Goal: Transaction & Acquisition: Book appointment/travel/reservation

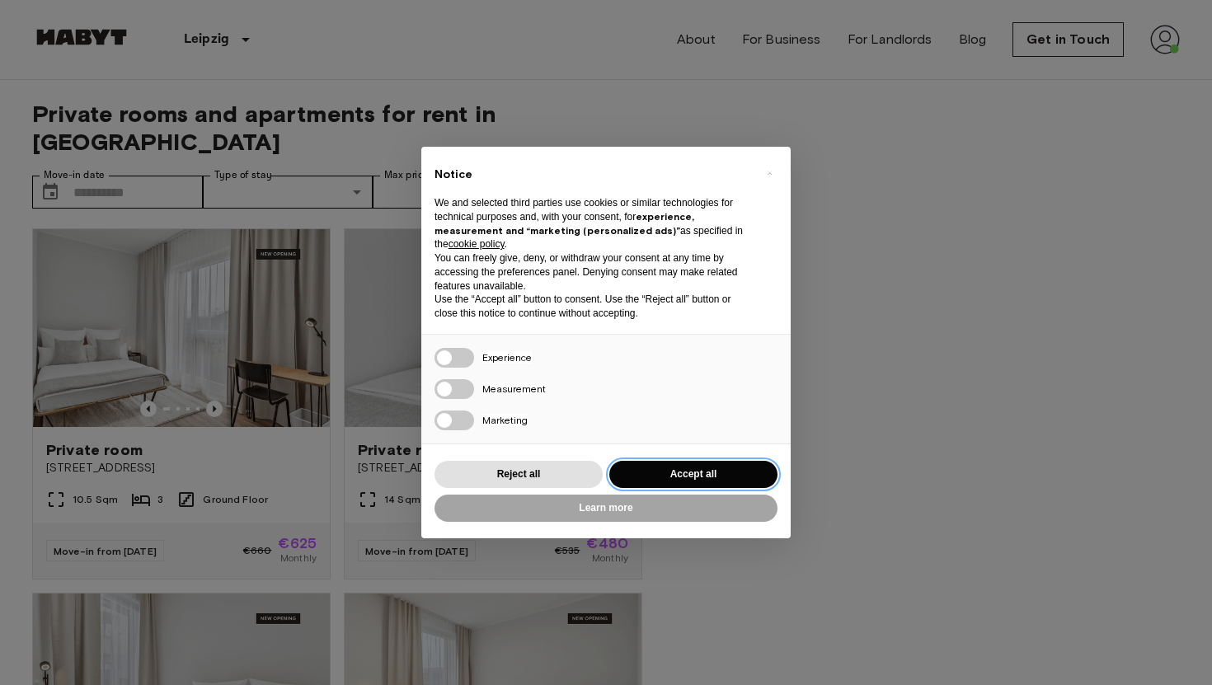
click at [655, 466] on button "Accept all" at bounding box center [694, 474] width 168 height 27
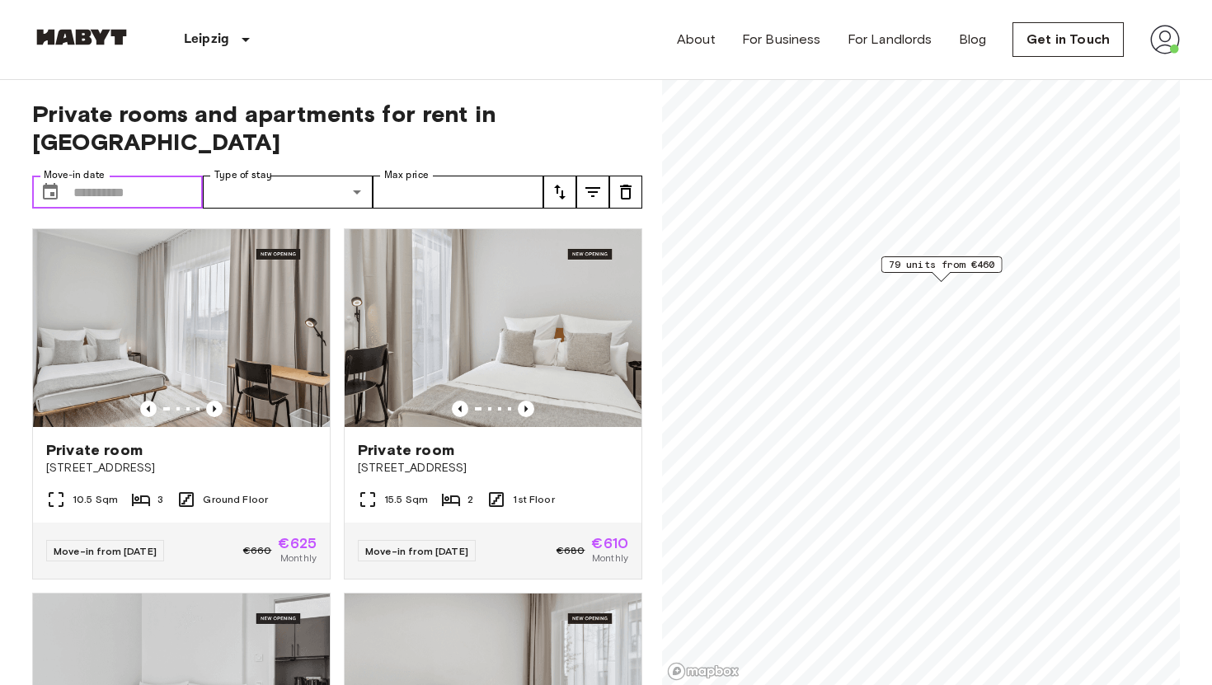
click at [148, 176] on input "Move-in date" at bounding box center [137, 192] width 129 height 33
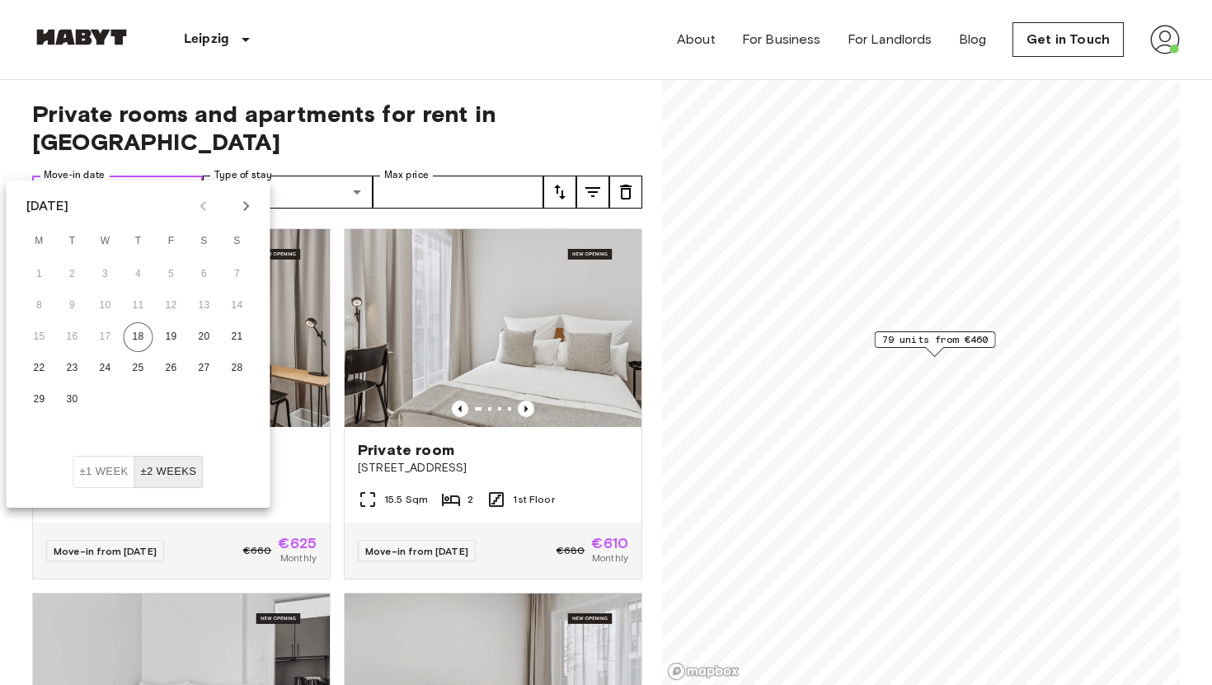
click at [87, 176] on input "Move-in date" at bounding box center [137, 192] width 129 height 33
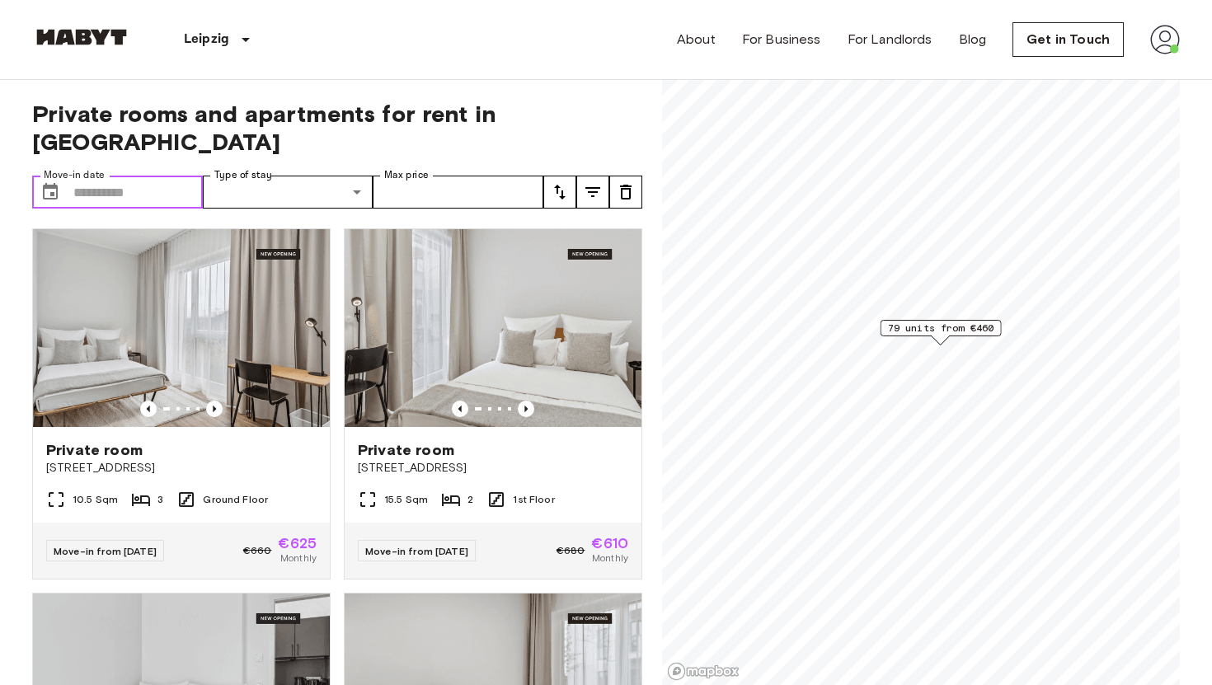
click at [144, 176] on input "Move-in date" at bounding box center [137, 192] width 129 height 33
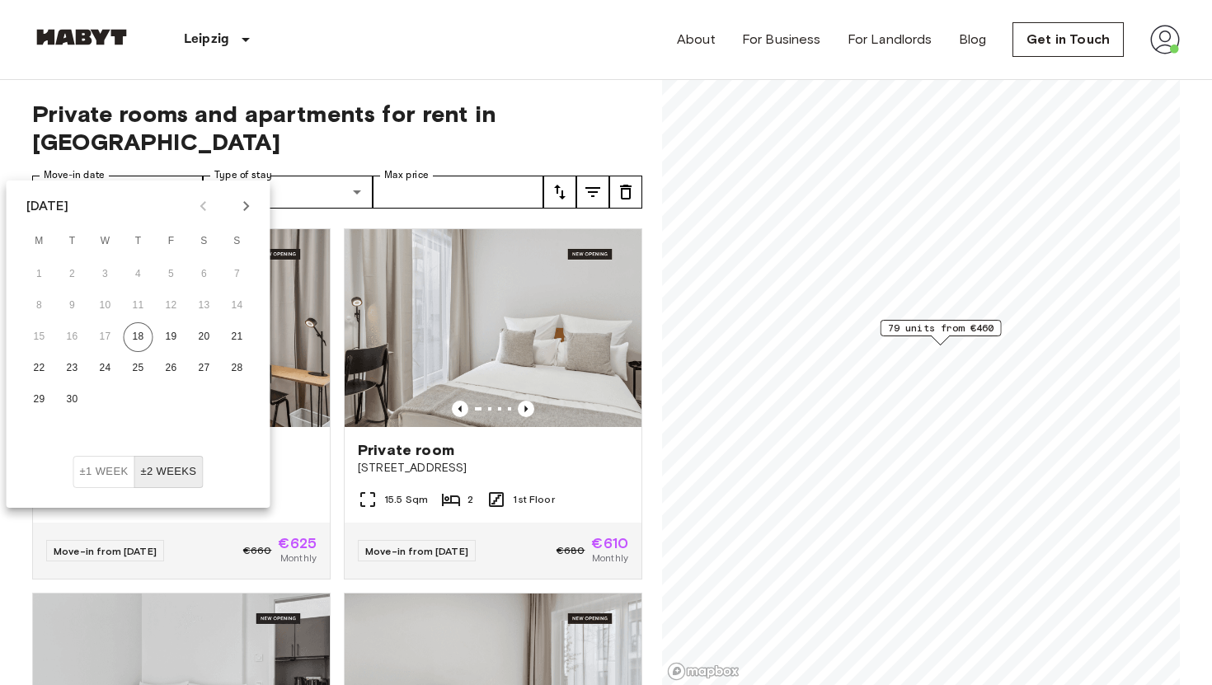
click at [245, 208] on icon "Next month" at bounding box center [246, 206] width 6 height 10
click at [102, 269] on button "1" at bounding box center [106, 275] width 30 height 30
type input "**********"
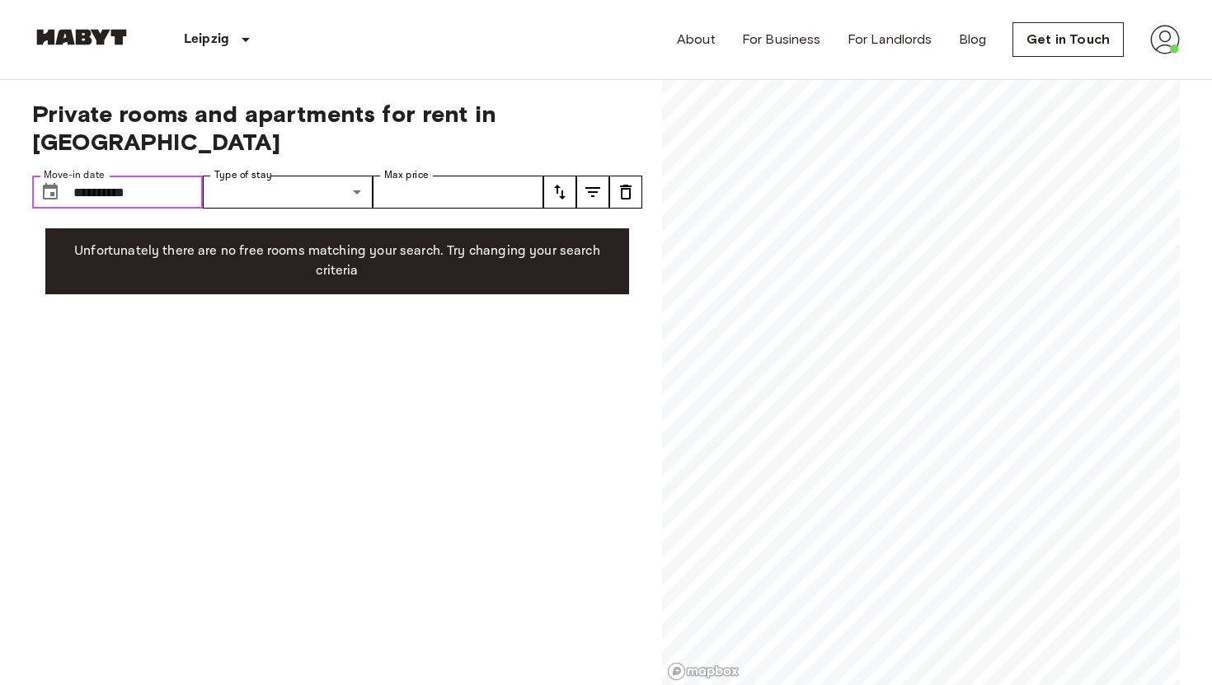
click at [144, 176] on input "**********" at bounding box center [137, 192] width 129 height 33
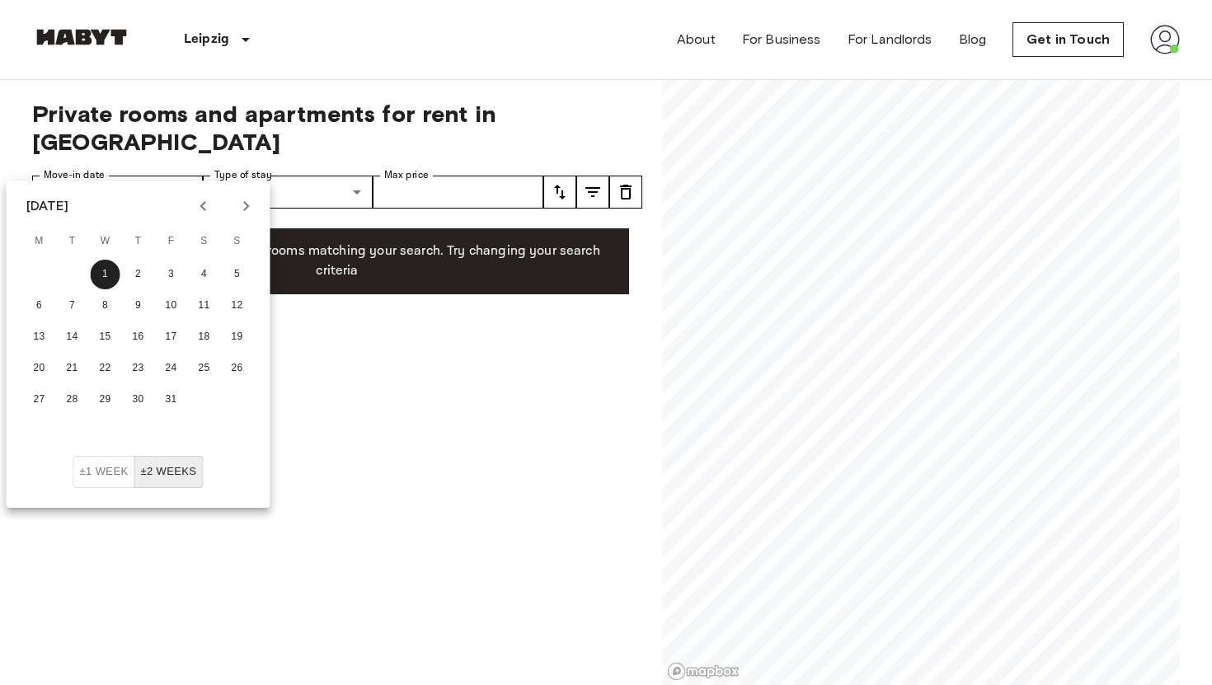
click at [205, 206] on icon "Previous month" at bounding box center [204, 206] width 20 height 20
click at [406, 450] on div "**********" at bounding box center [337, 383] width 610 height 606
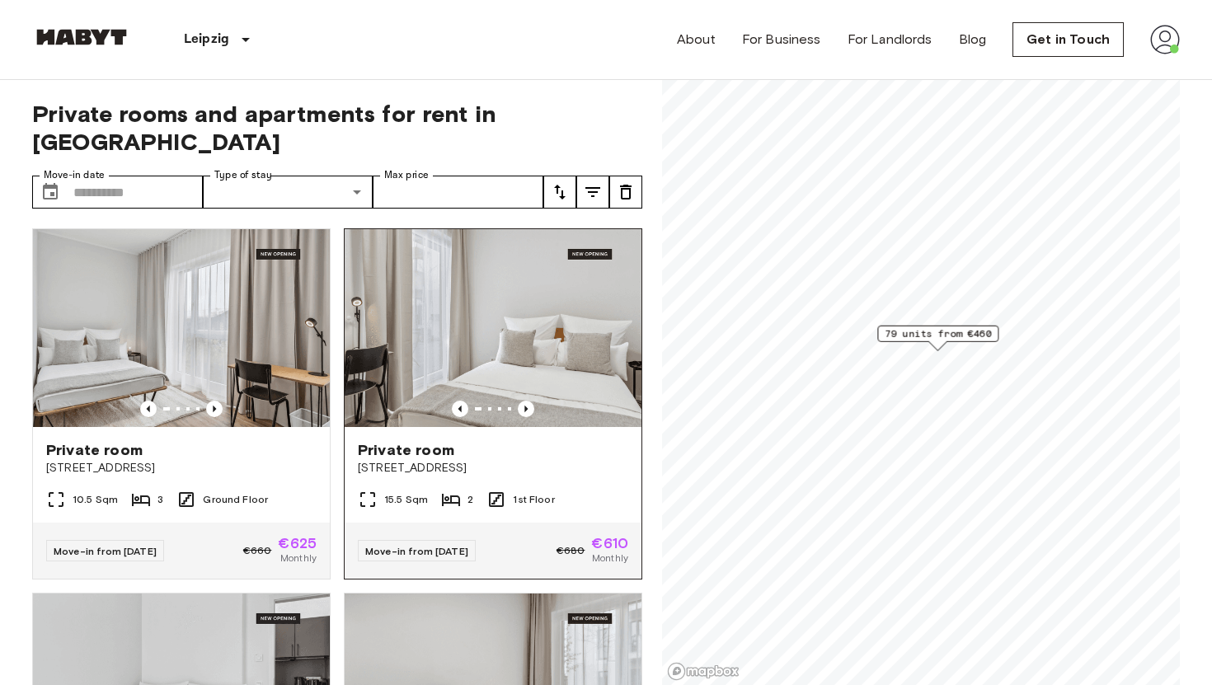
click at [428, 440] on span "Private room" at bounding box center [406, 450] width 97 height 20
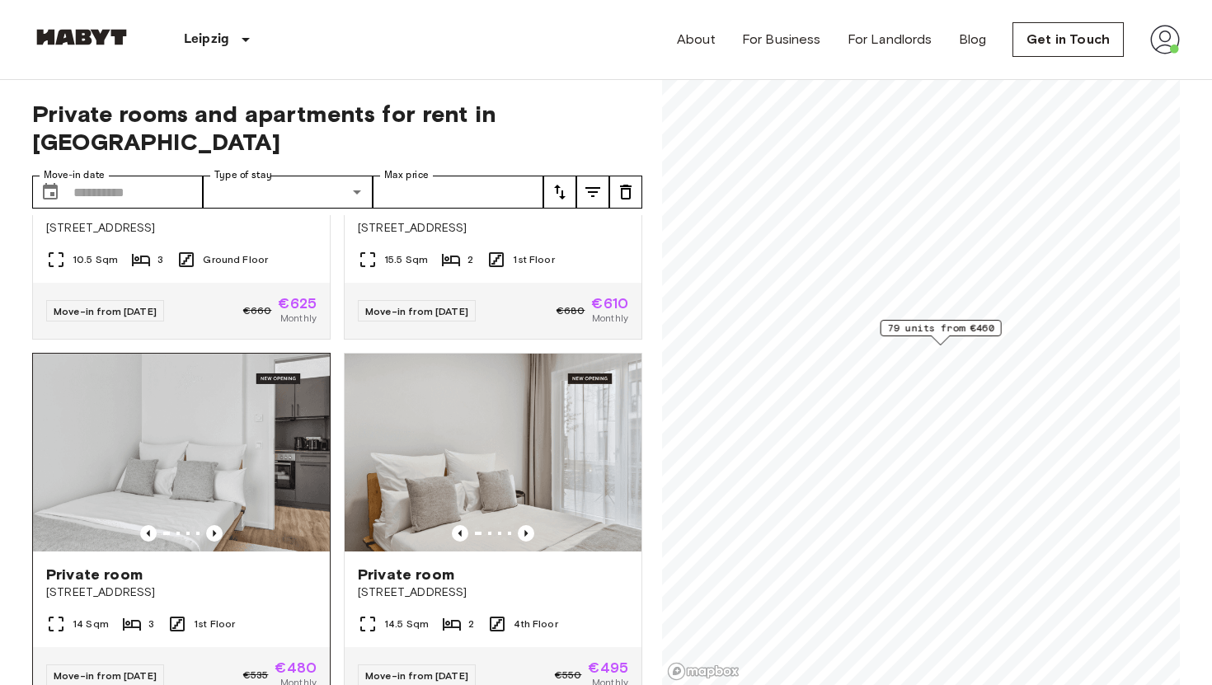
scroll to position [384, 0]
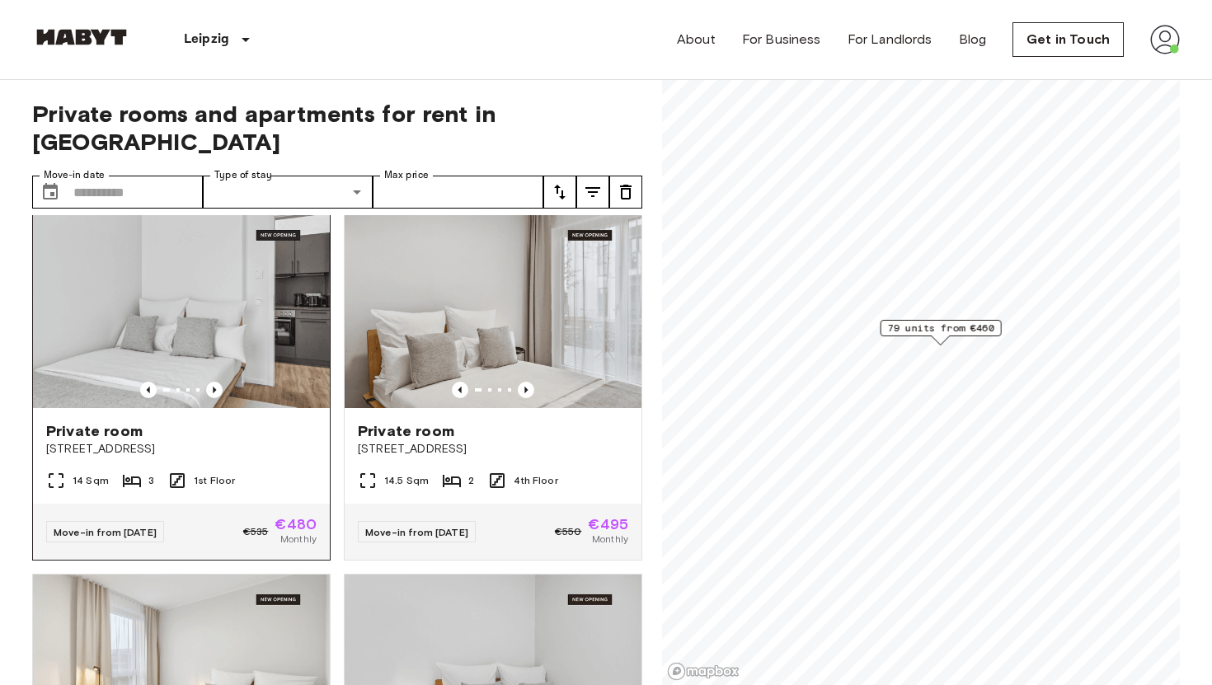
click at [116, 421] on span "Private room" at bounding box center [94, 431] width 97 height 20
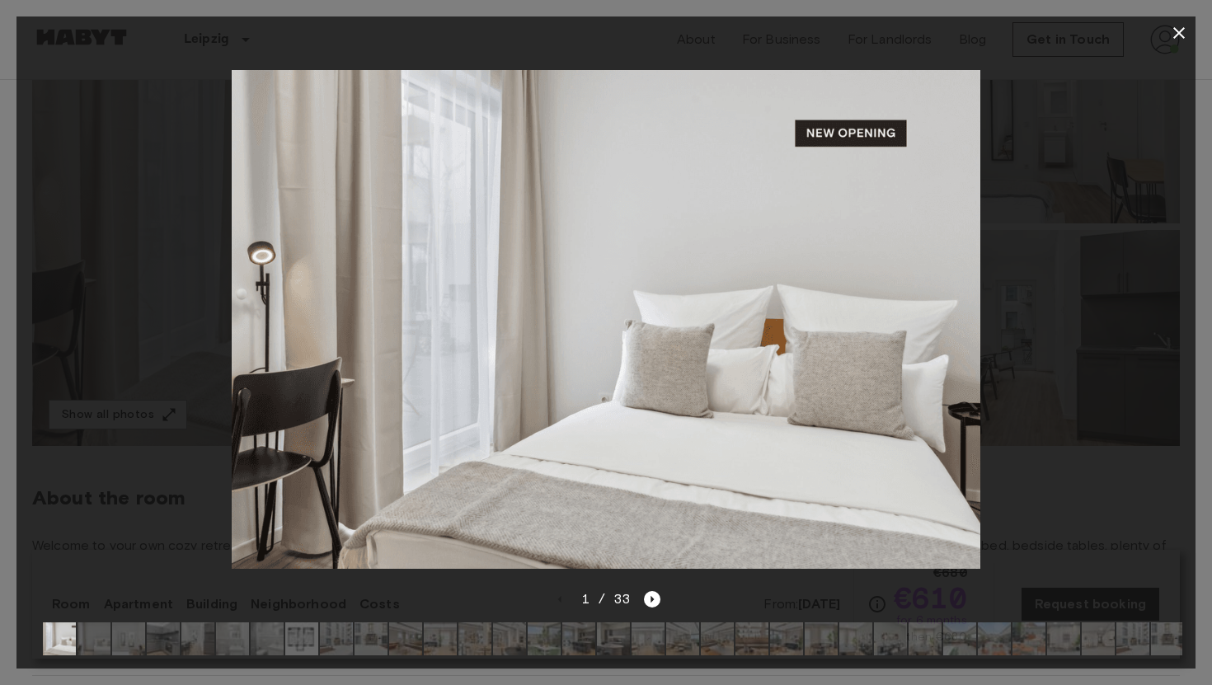
click at [308, 641] on img at bounding box center [301, 639] width 33 height 33
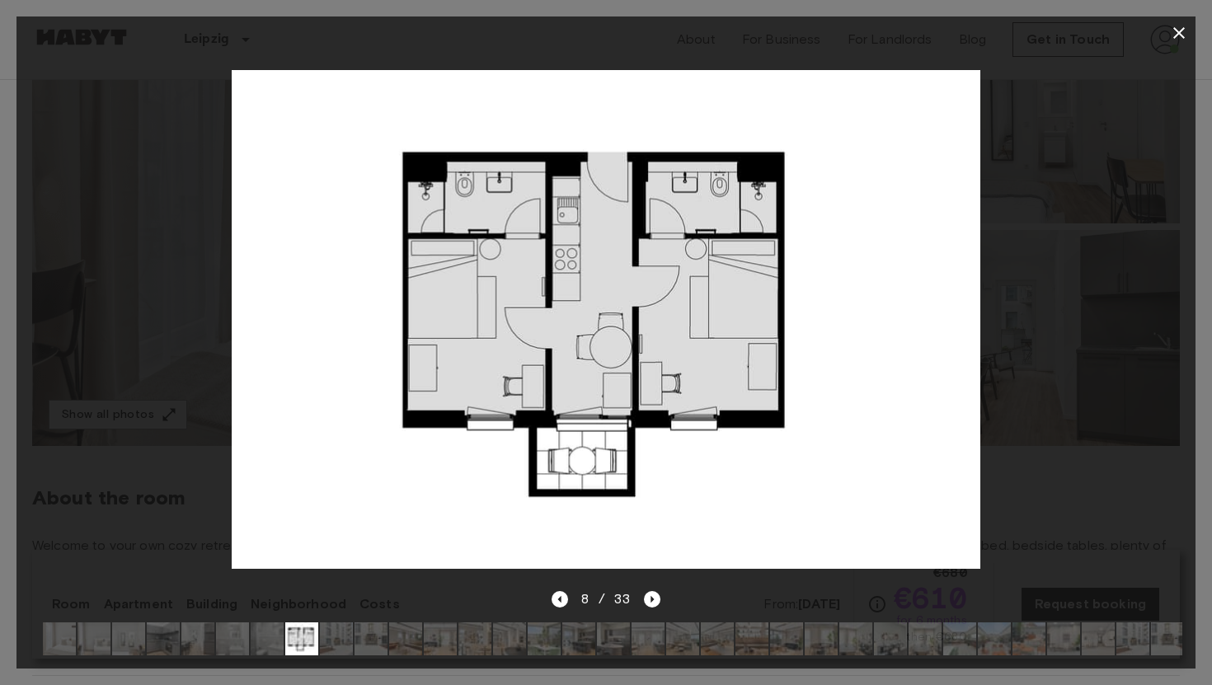
click at [1183, 33] on icon "button" at bounding box center [1180, 33] width 20 height 20
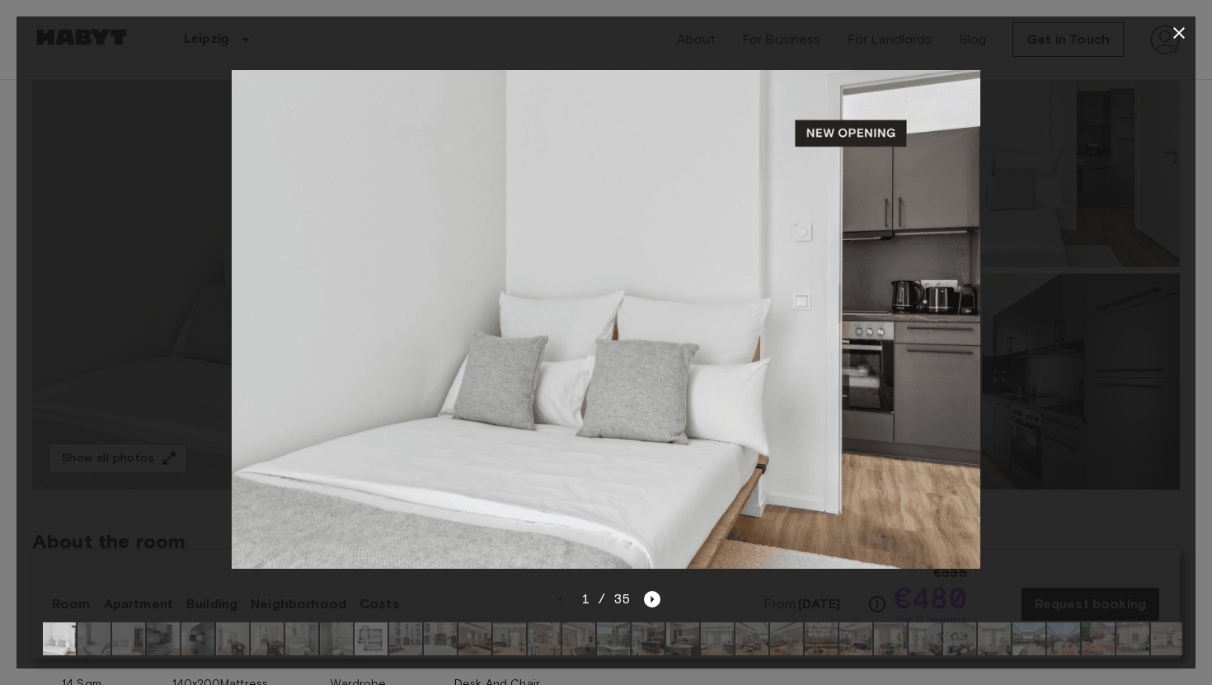
click at [368, 639] on img at bounding box center [371, 639] width 33 height 33
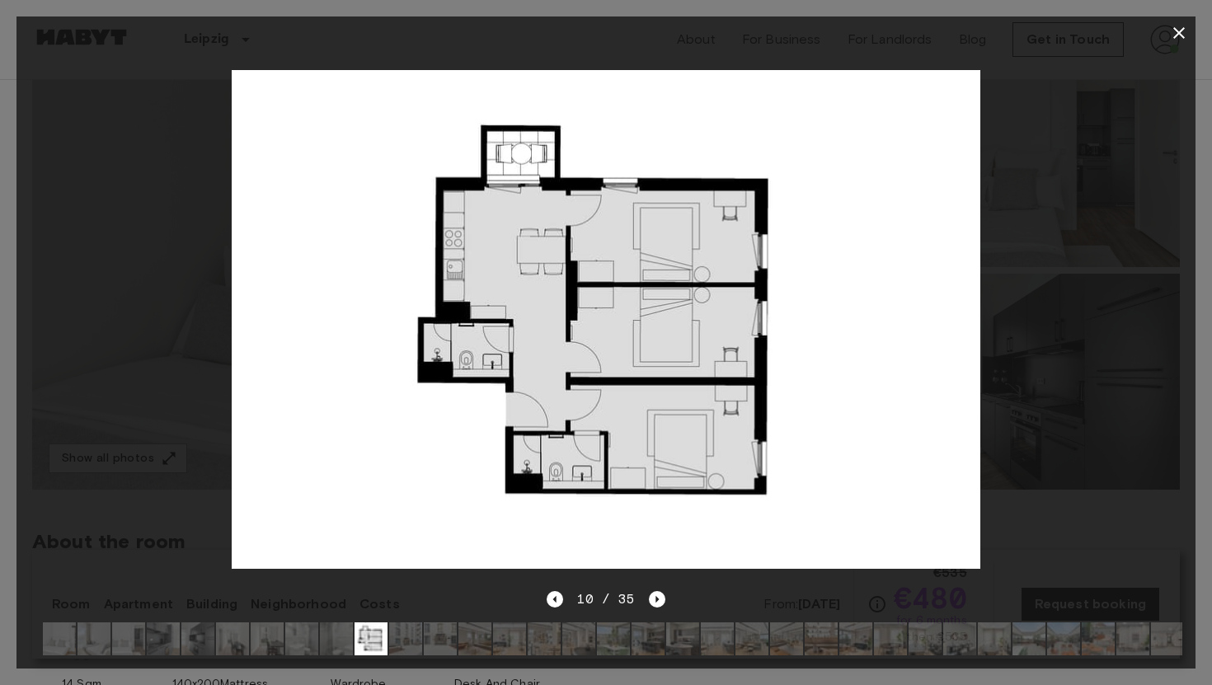
click at [1177, 35] on icon "button" at bounding box center [1180, 33] width 12 height 12
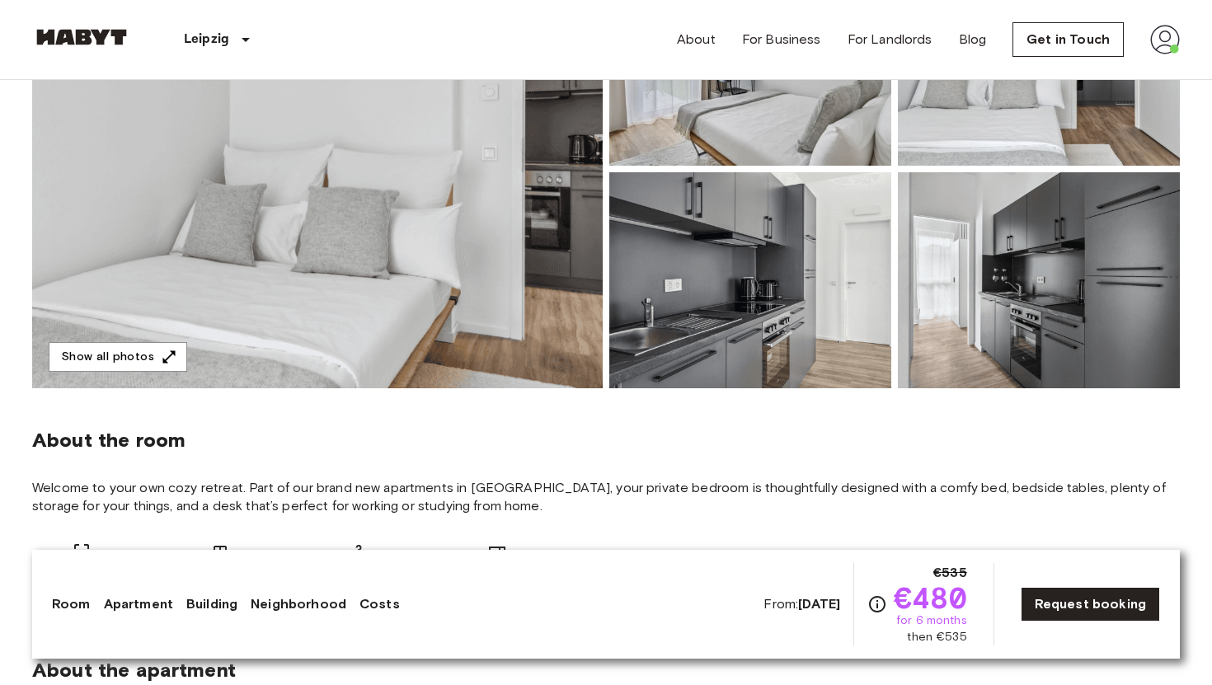
scroll to position [294, 0]
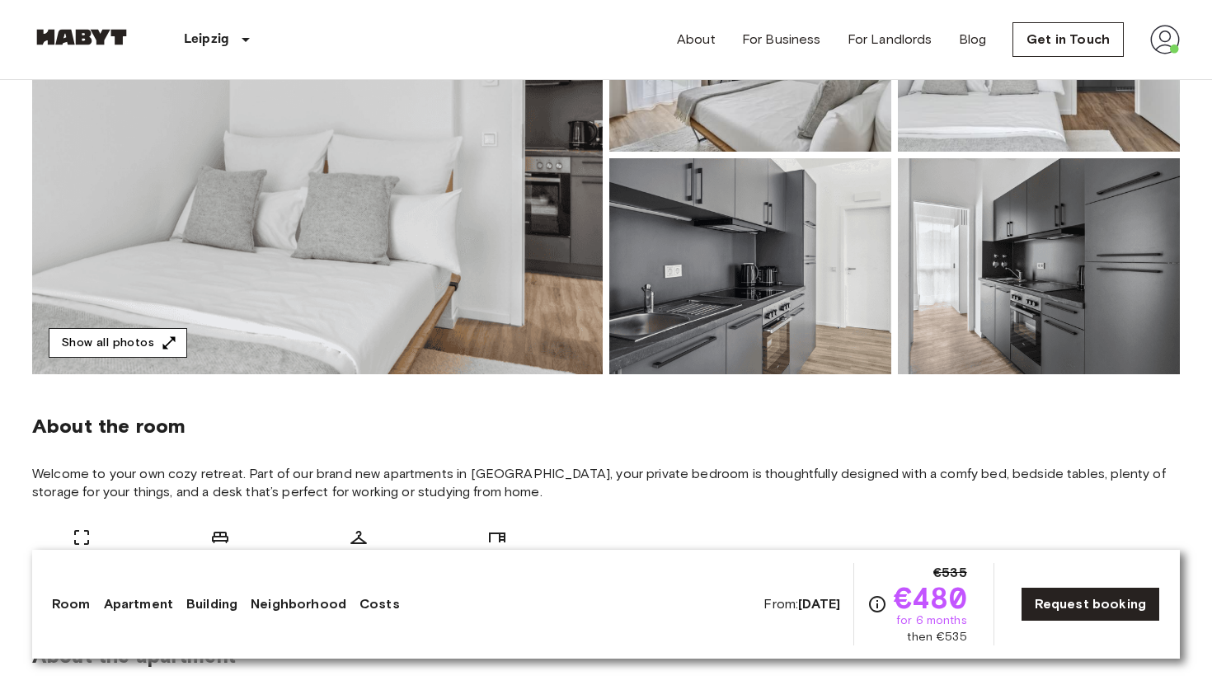
click at [125, 339] on button "Show all photos" at bounding box center [118, 343] width 139 height 31
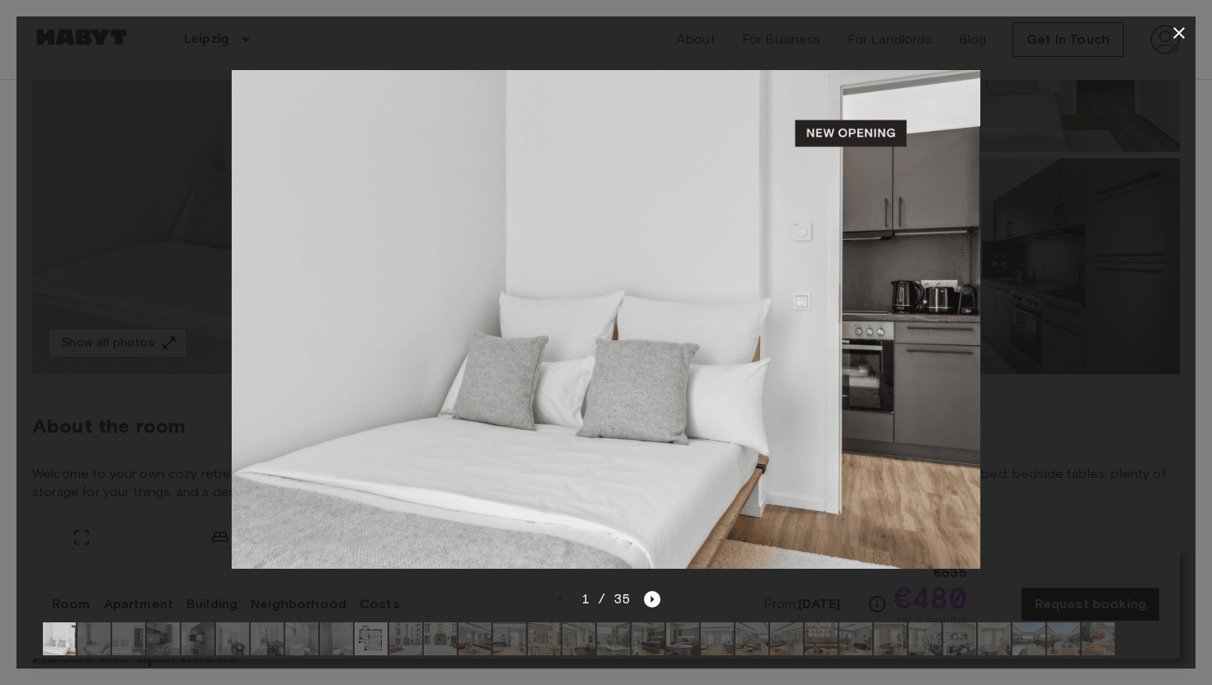
click at [1146, 310] on div at bounding box center [605, 319] width 1179 height 540
click at [653, 596] on icon "Next image" at bounding box center [652, 599] width 16 height 16
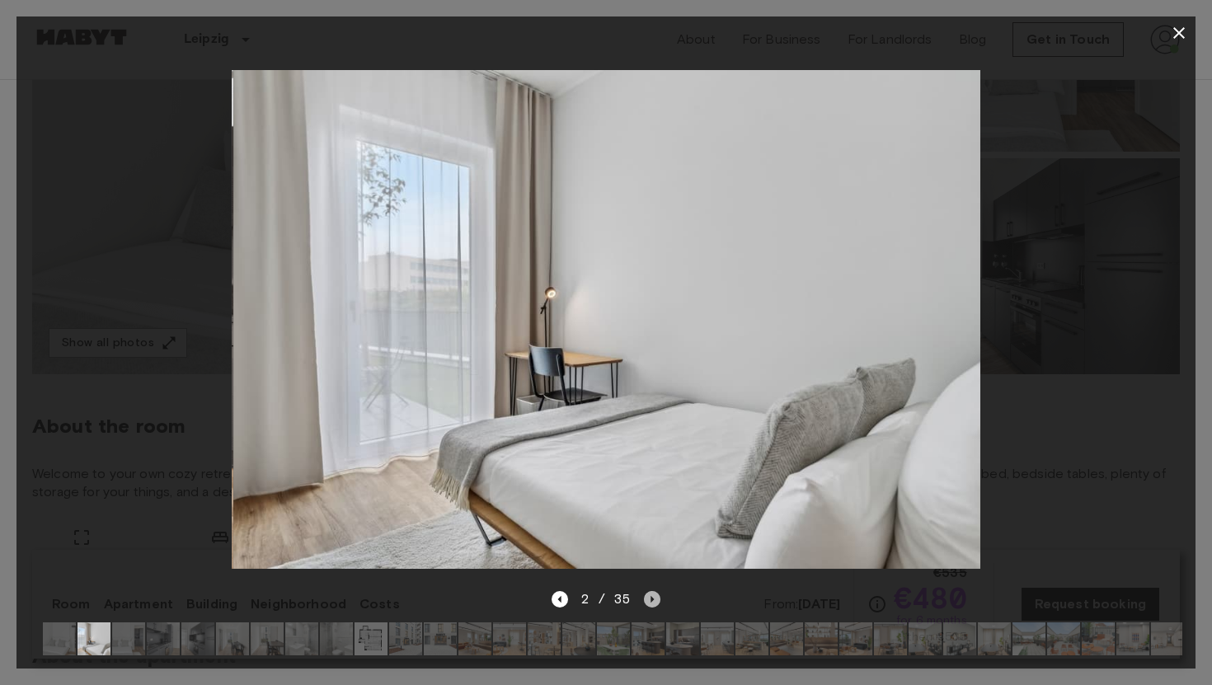
click at [653, 596] on icon "Next image" at bounding box center [652, 599] width 16 height 16
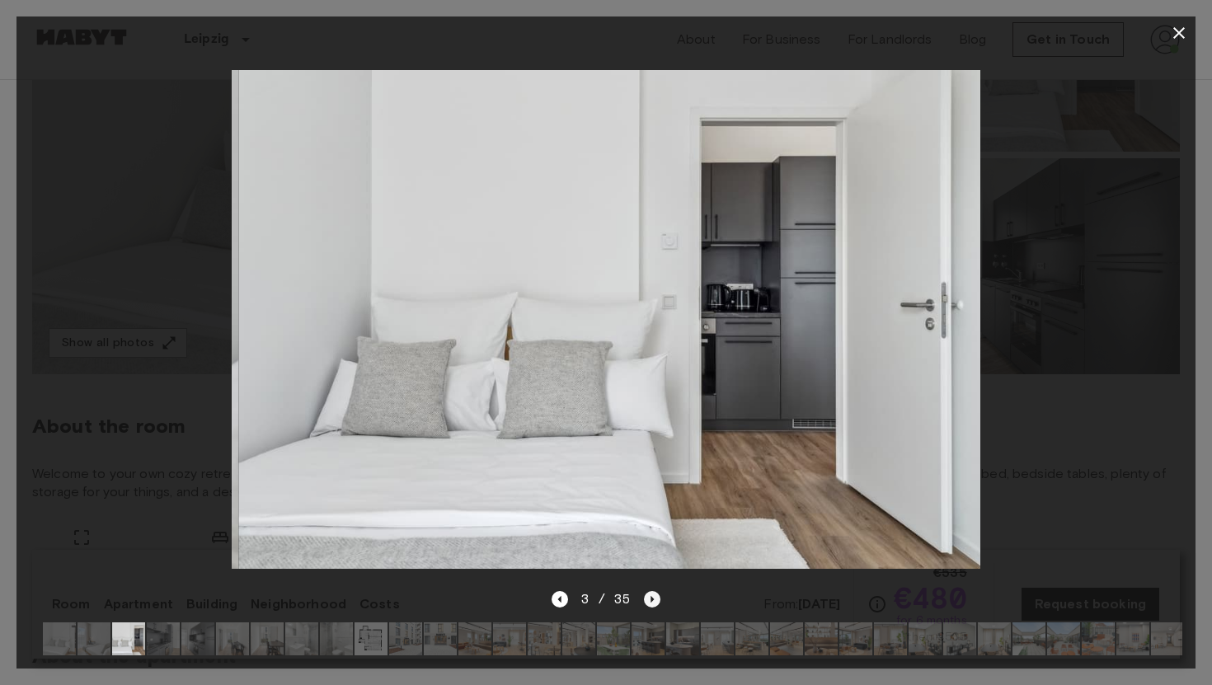
click at [657, 598] on icon "Next image" at bounding box center [652, 599] width 16 height 16
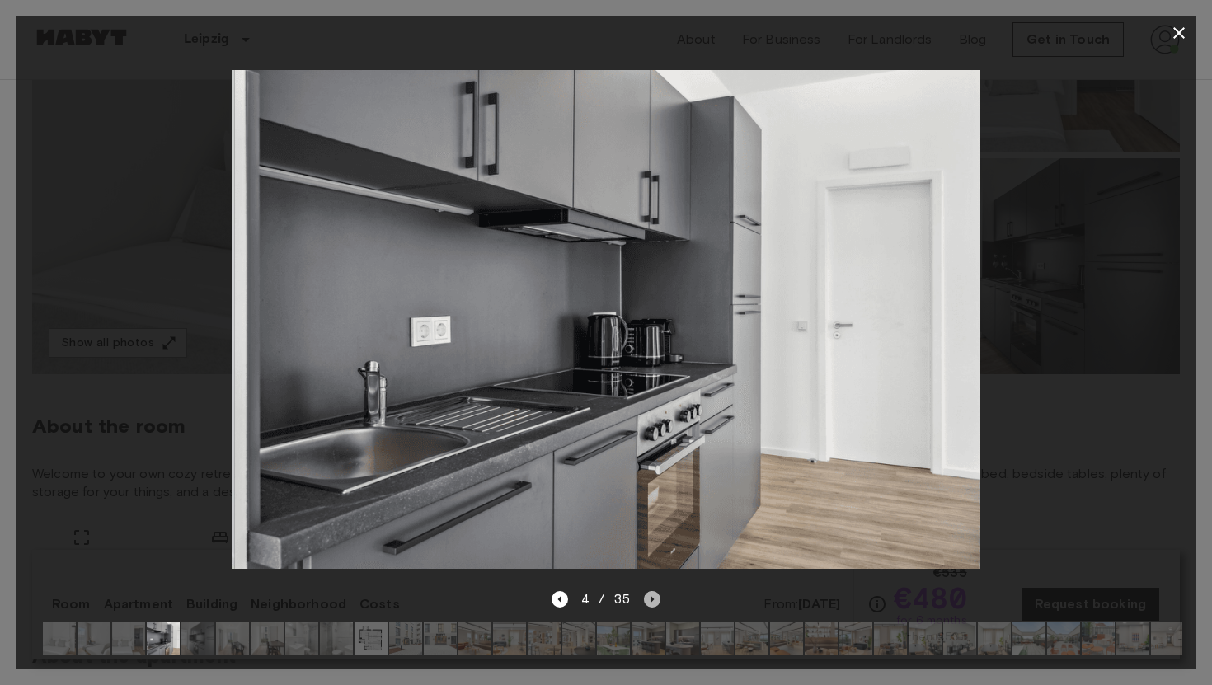
click at [659, 599] on icon "Next image" at bounding box center [652, 599] width 16 height 16
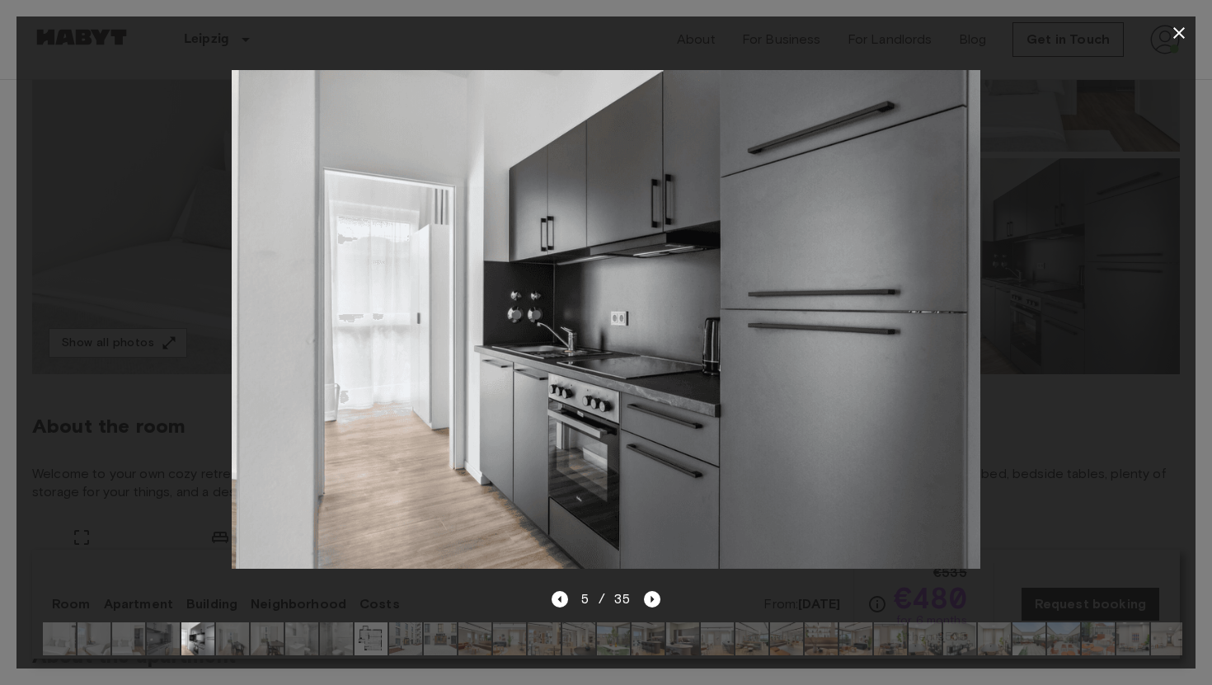
click at [660, 600] on div "5 / 35" at bounding box center [605, 629] width 1179 height 79
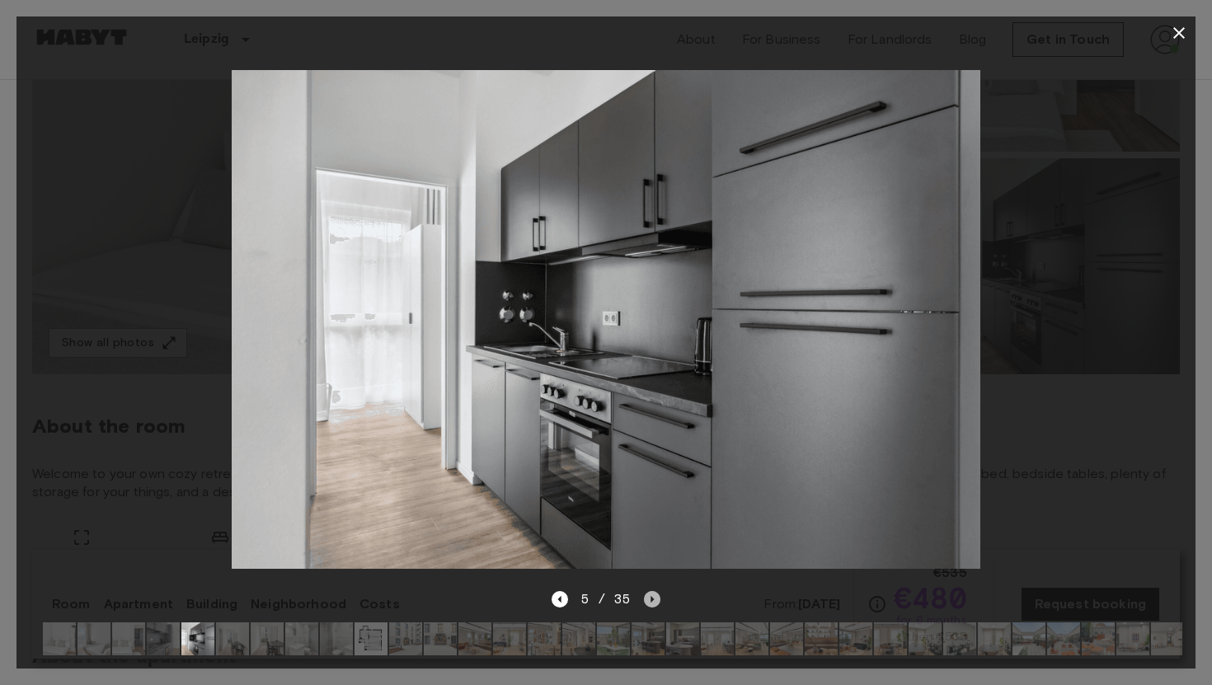
click at [649, 599] on icon "Next image" at bounding box center [652, 599] width 16 height 16
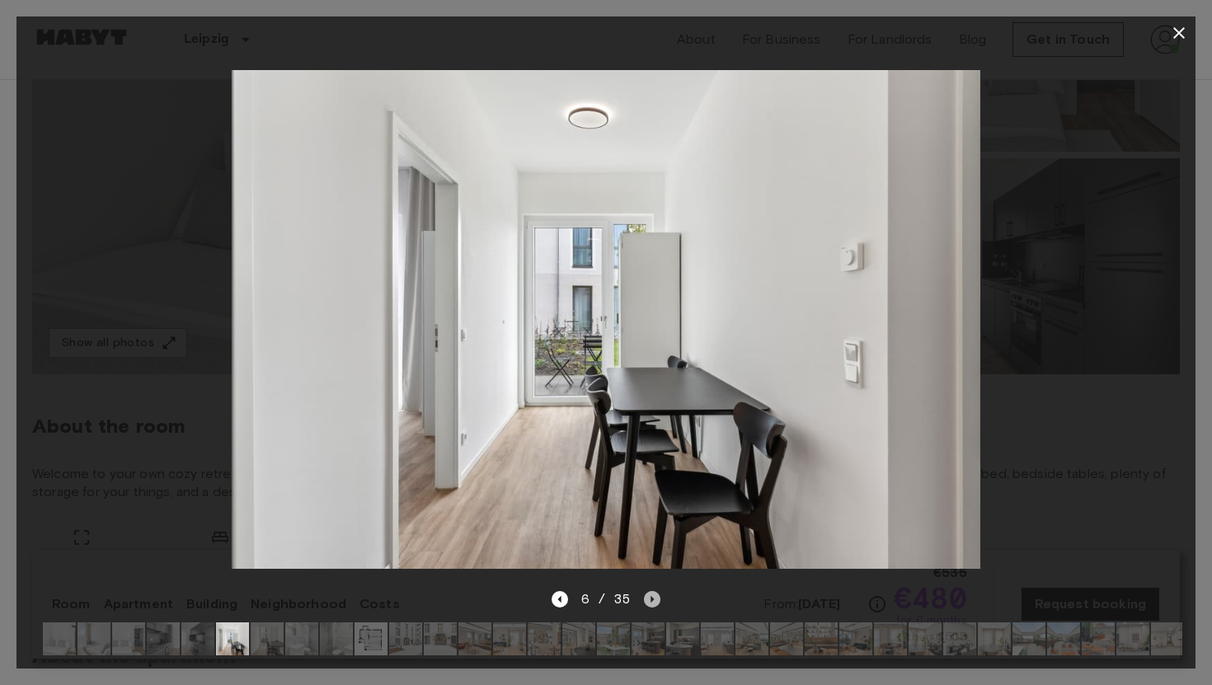
click at [652, 599] on icon "Next image" at bounding box center [653, 599] width 3 height 7
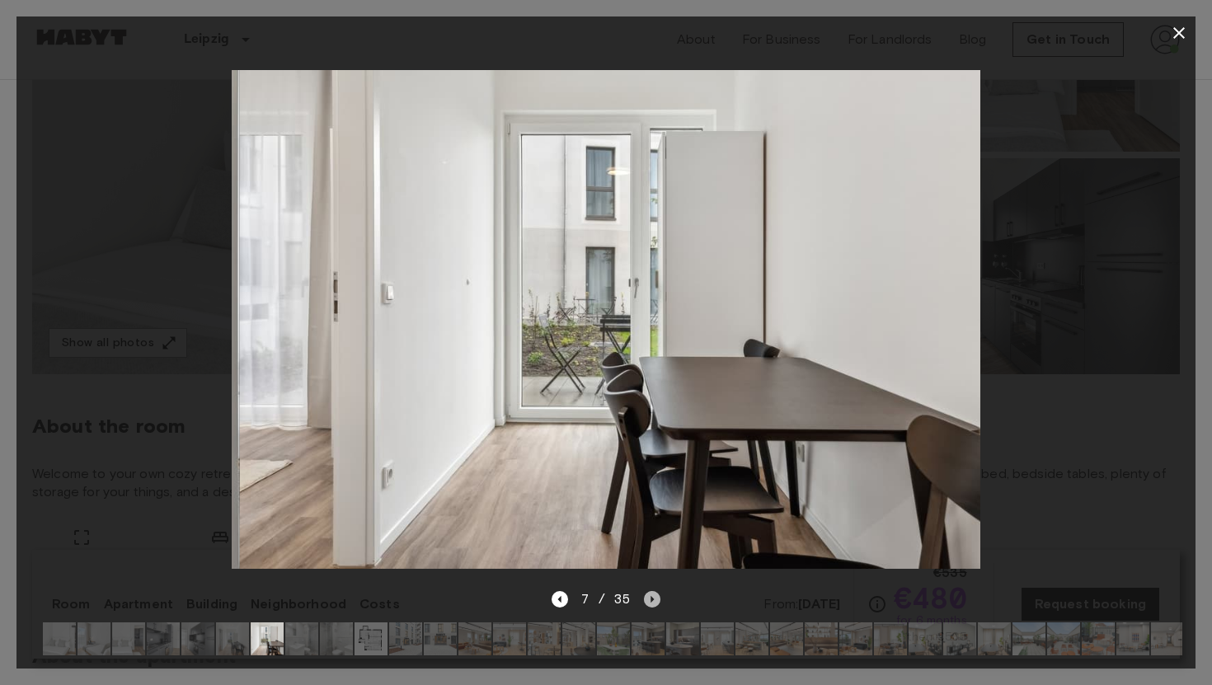
click at [652, 599] on icon "Next image" at bounding box center [653, 599] width 3 height 7
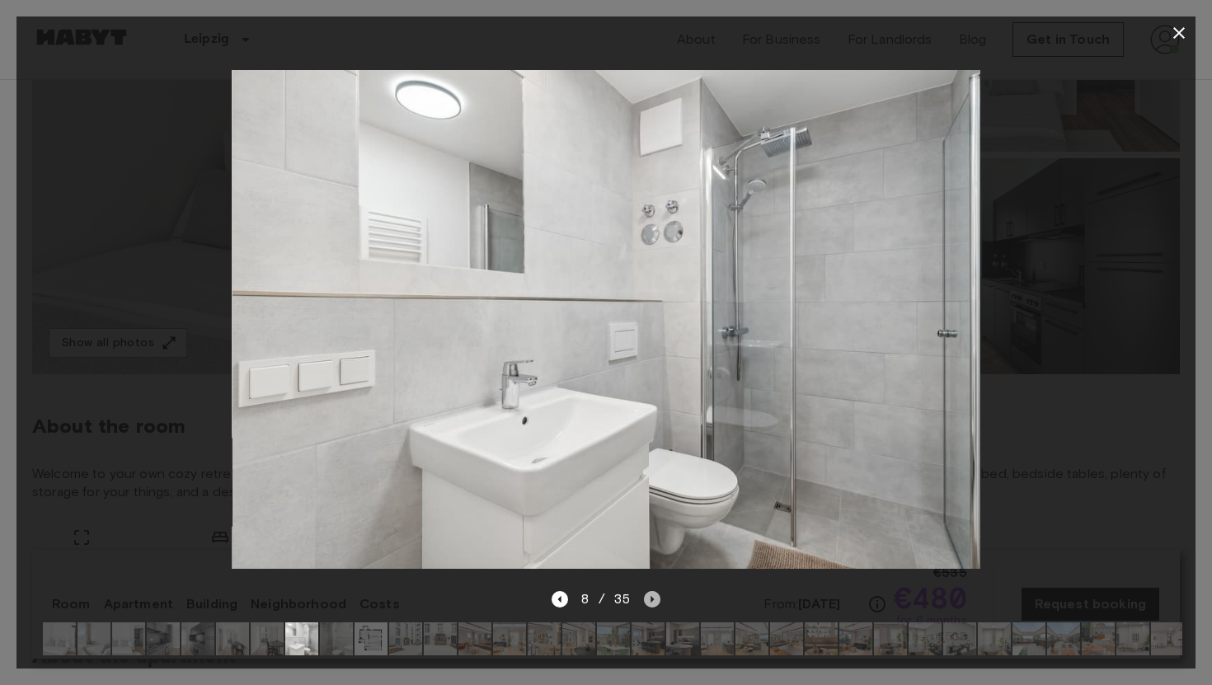
click at [653, 599] on icon "Next image" at bounding box center [653, 599] width 3 height 7
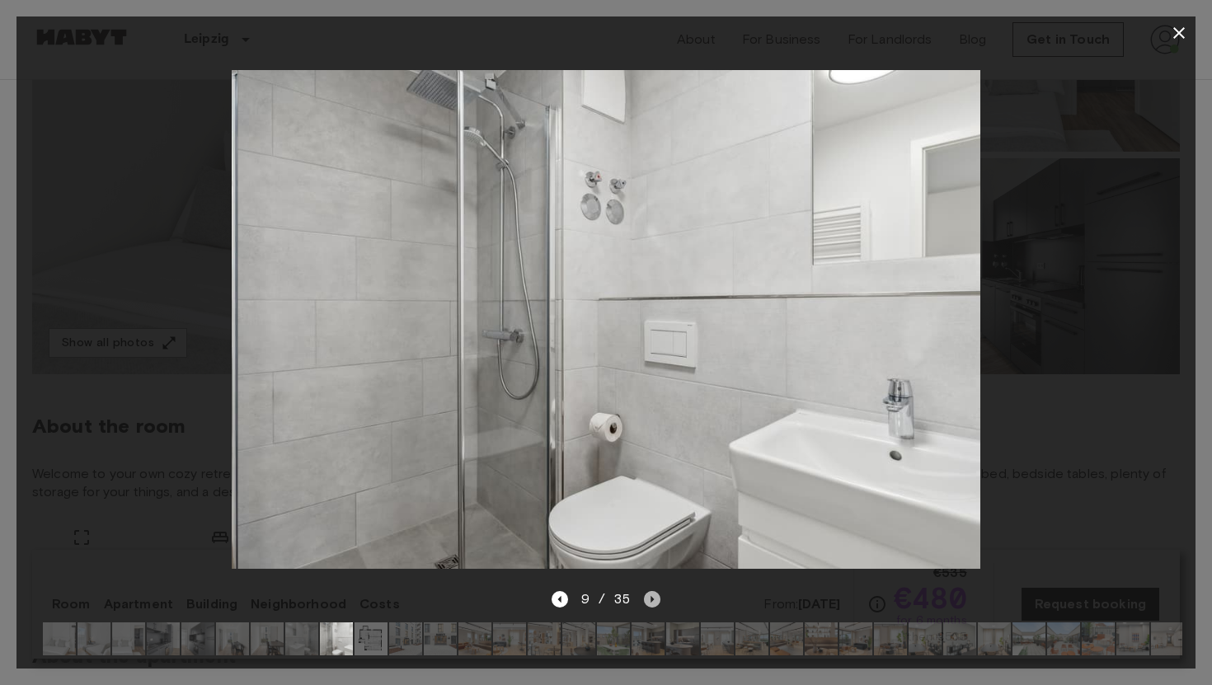
click at [653, 599] on icon "Next image" at bounding box center [652, 599] width 16 height 16
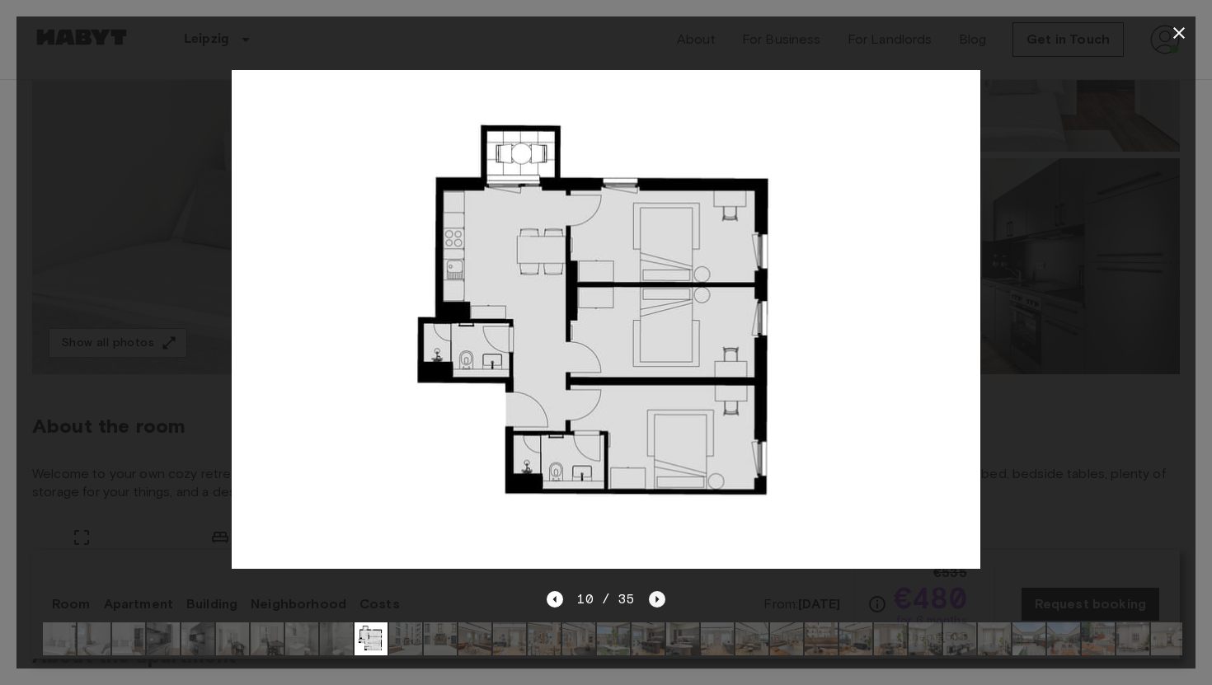
click at [656, 598] on icon "Next image" at bounding box center [657, 599] width 3 height 7
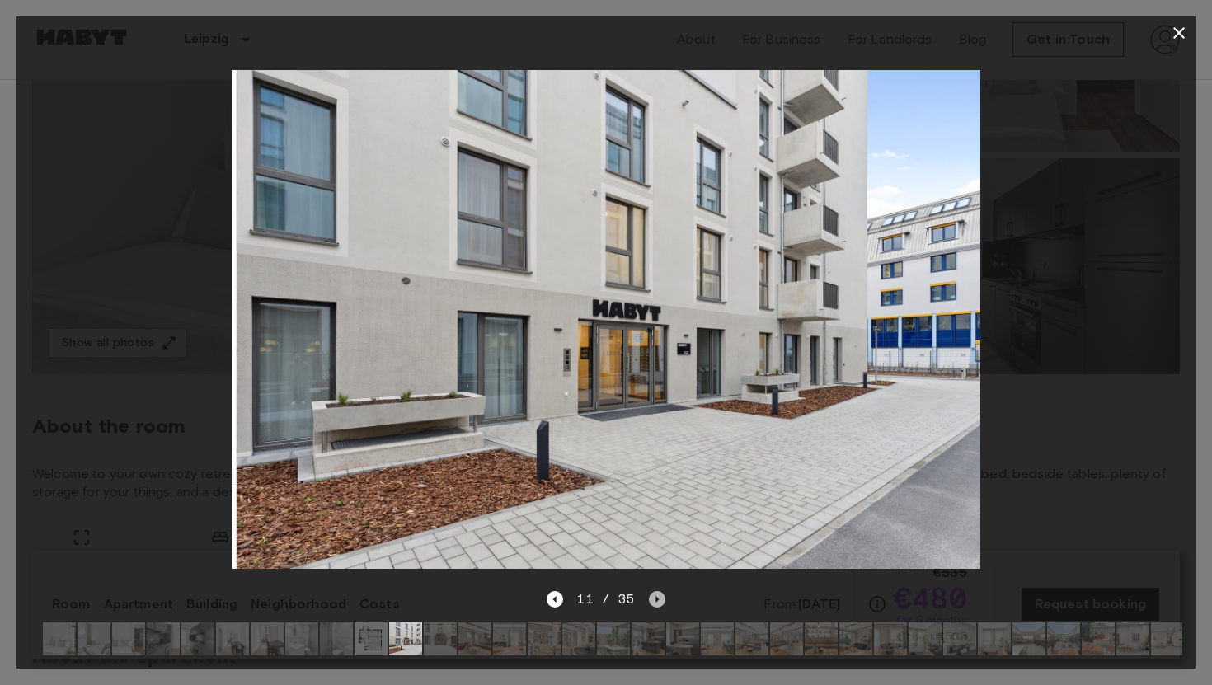
click at [657, 598] on icon "Next image" at bounding box center [657, 599] width 16 height 16
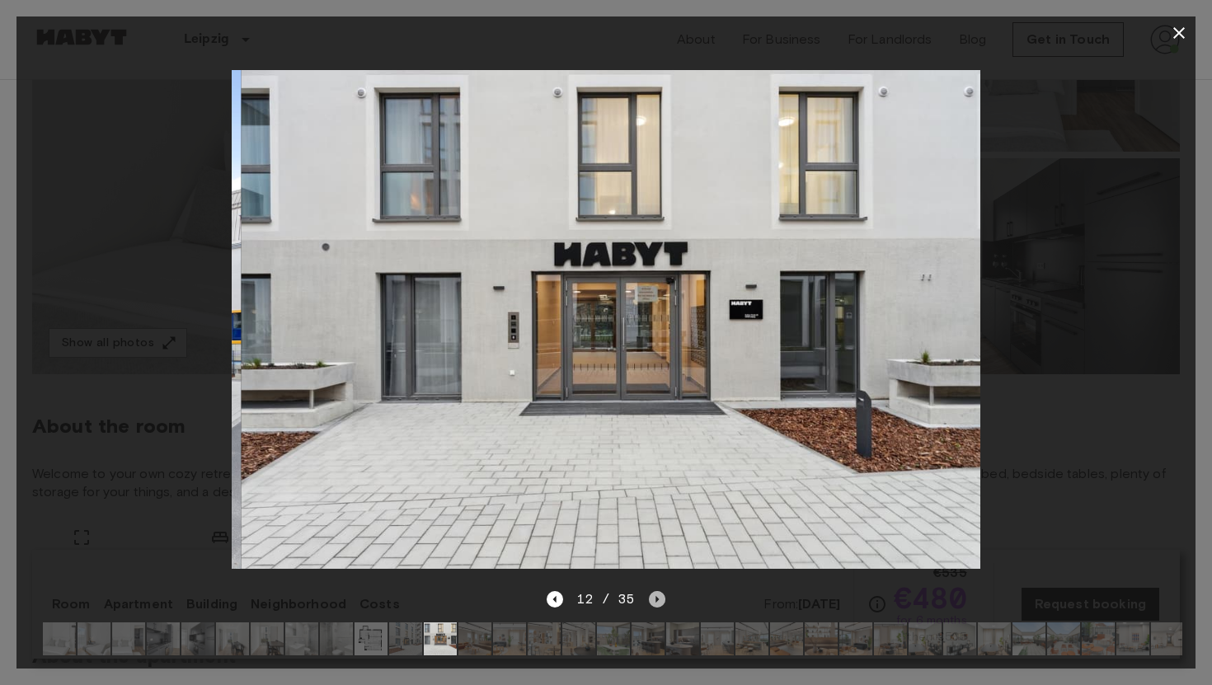
click at [658, 598] on icon "Next image" at bounding box center [657, 599] width 16 height 16
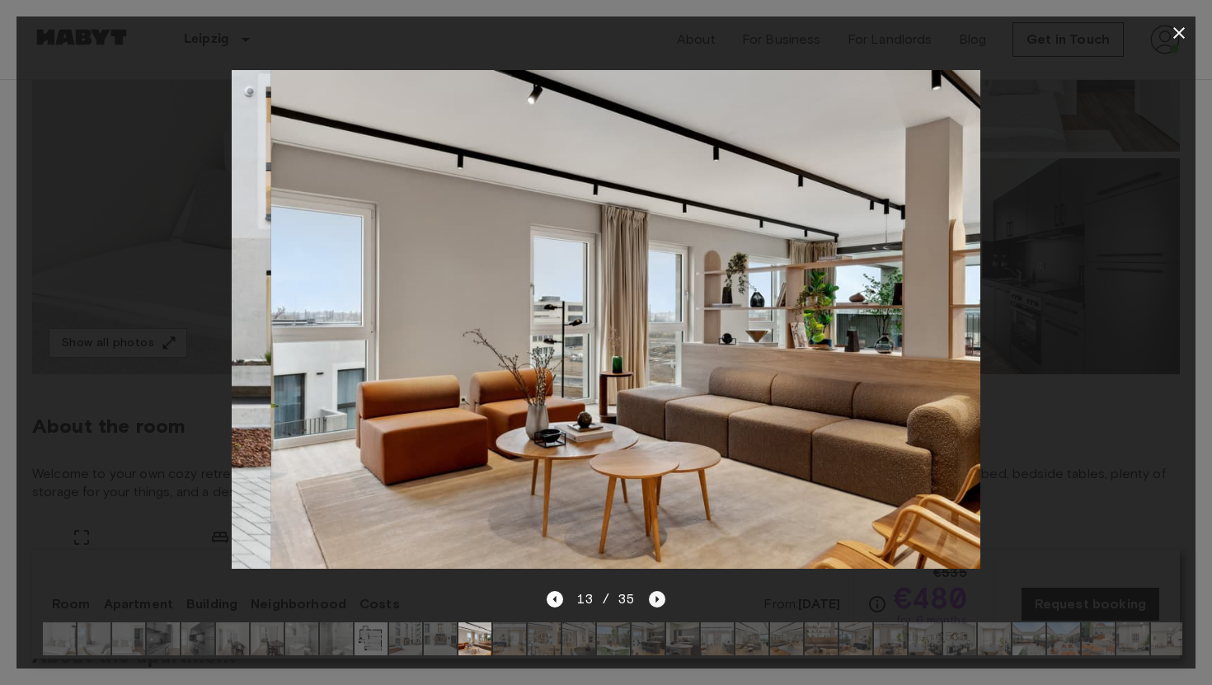
click at [659, 598] on icon "Next image" at bounding box center [657, 599] width 16 height 16
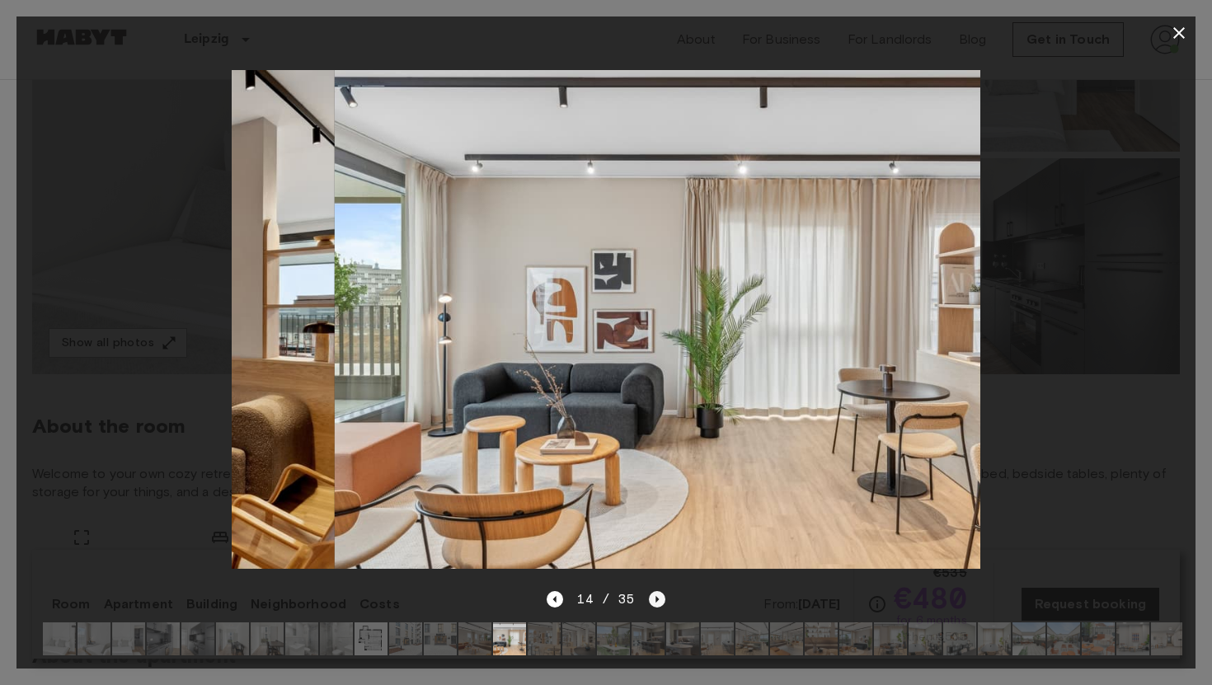
click at [659, 598] on icon "Next image" at bounding box center [657, 599] width 16 height 16
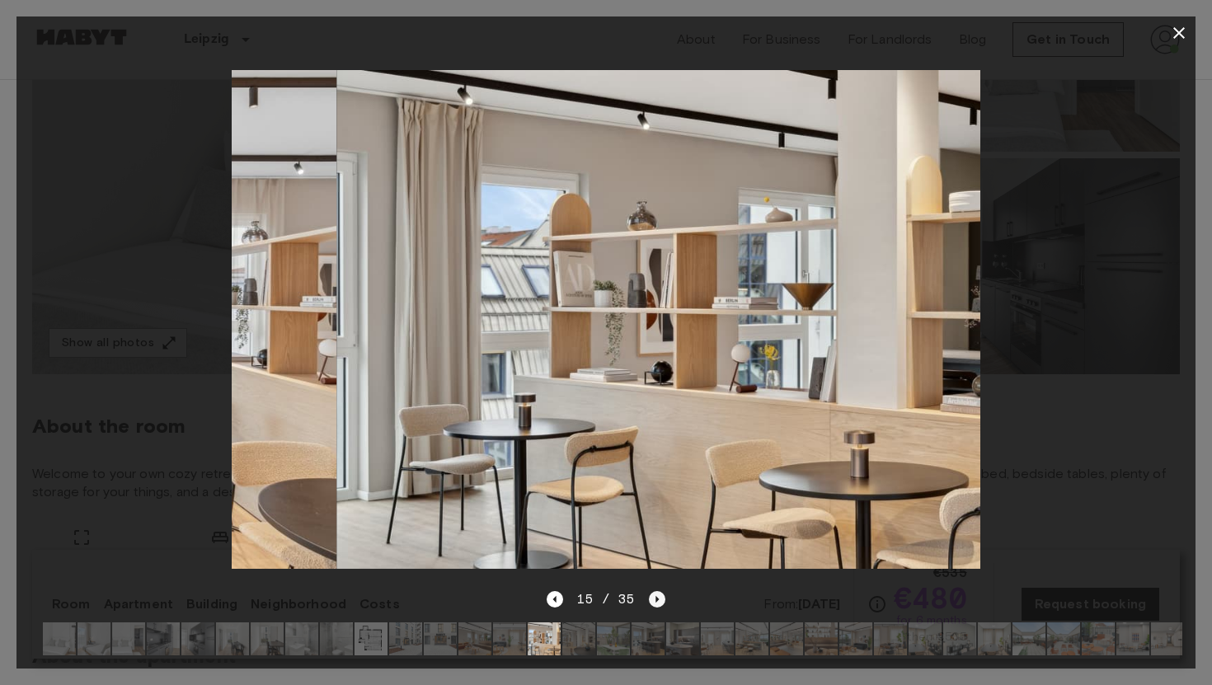
click at [660, 598] on icon "Next image" at bounding box center [657, 599] width 16 height 16
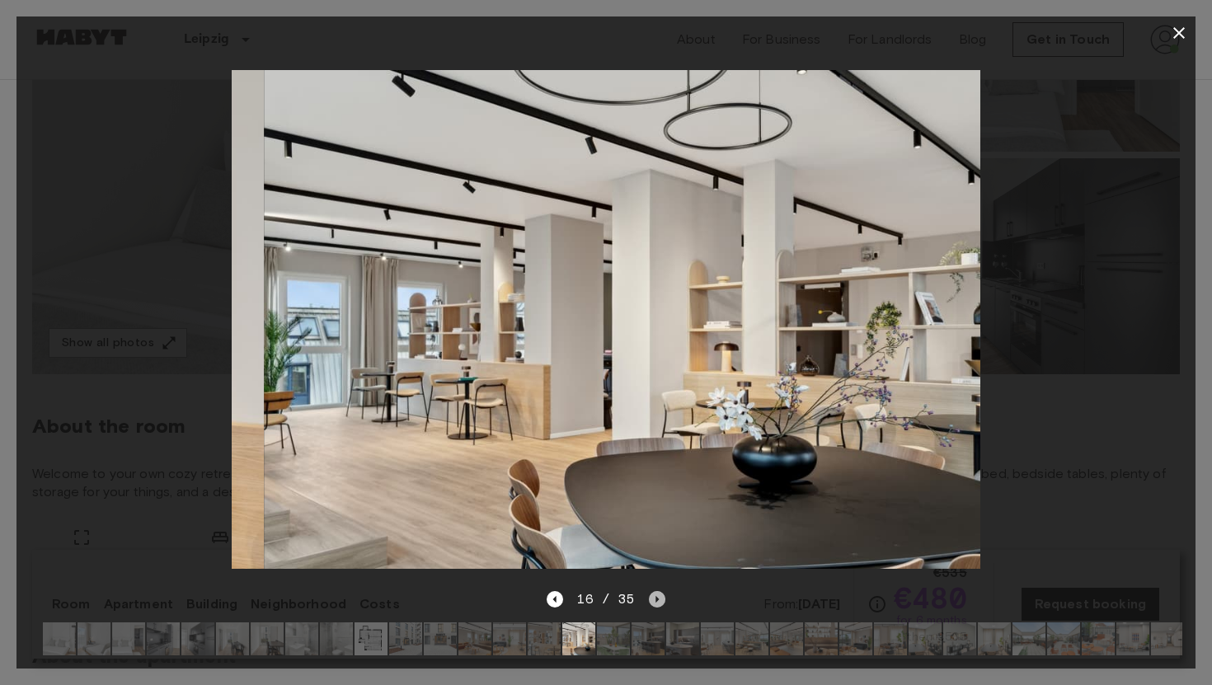
click at [661, 599] on icon "Next image" at bounding box center [657, 599] width 16 height 16
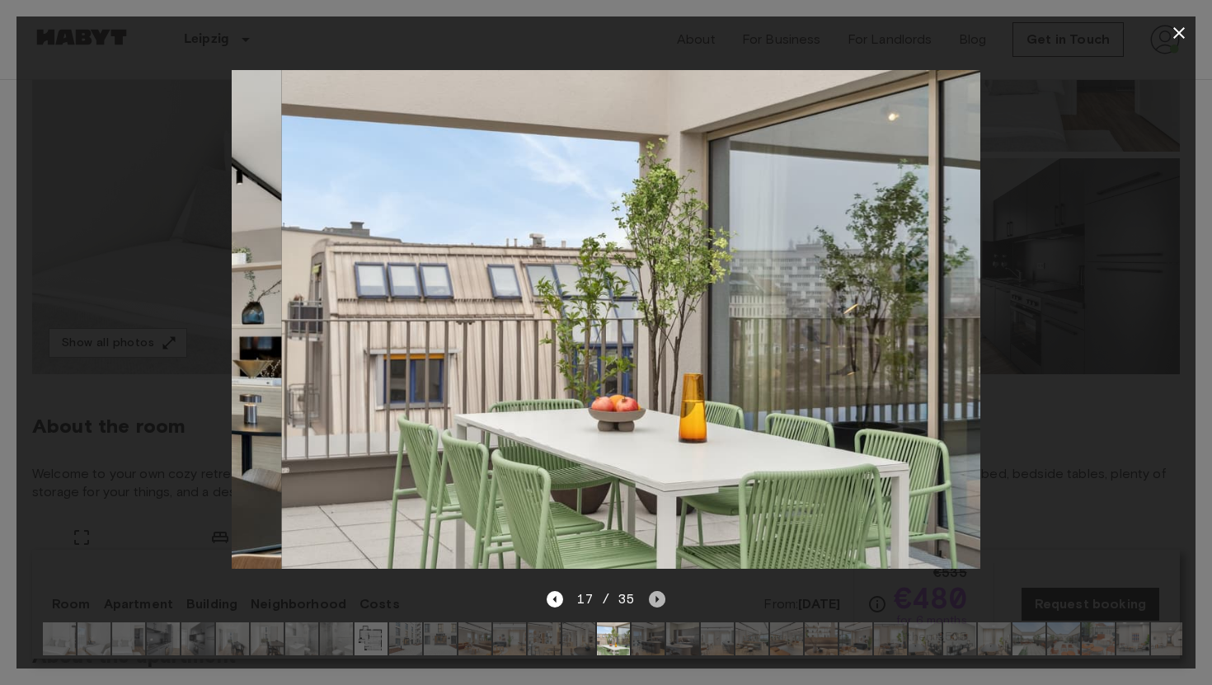
click at [661, 599] on icon "Next image" at bounding box center [657, 599] width 16 height 16
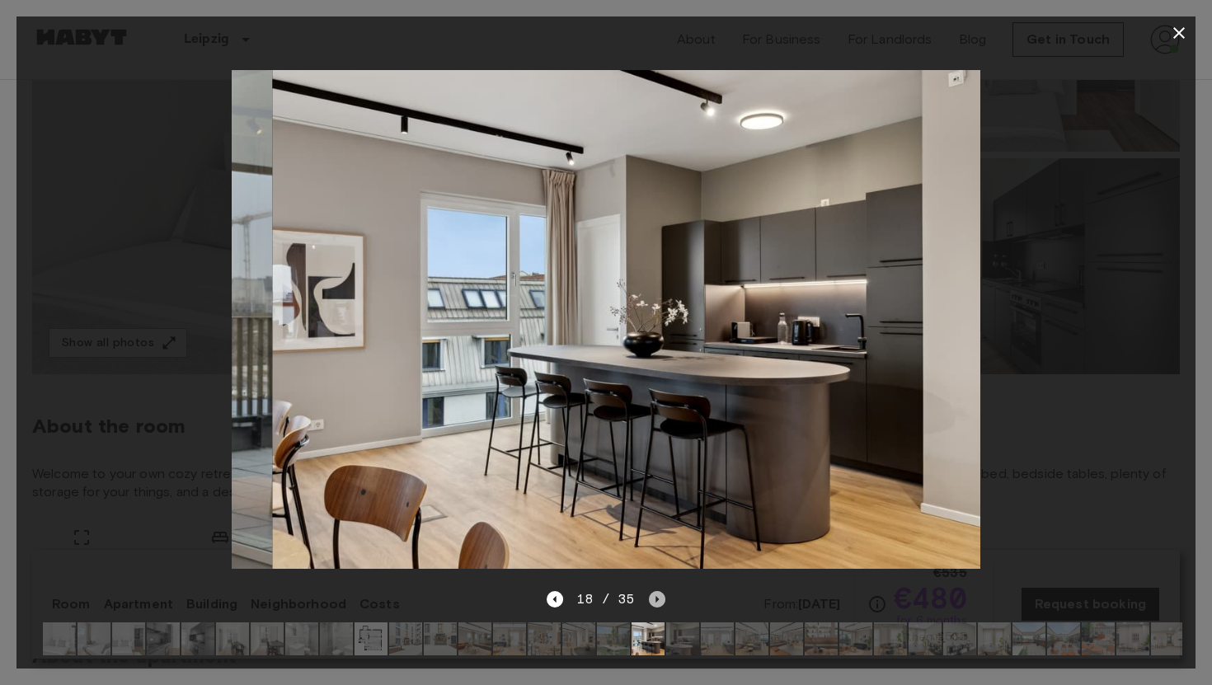
click at [661, 599] on icon "Next image" at bounding box center [657, 599] width 16 height 16
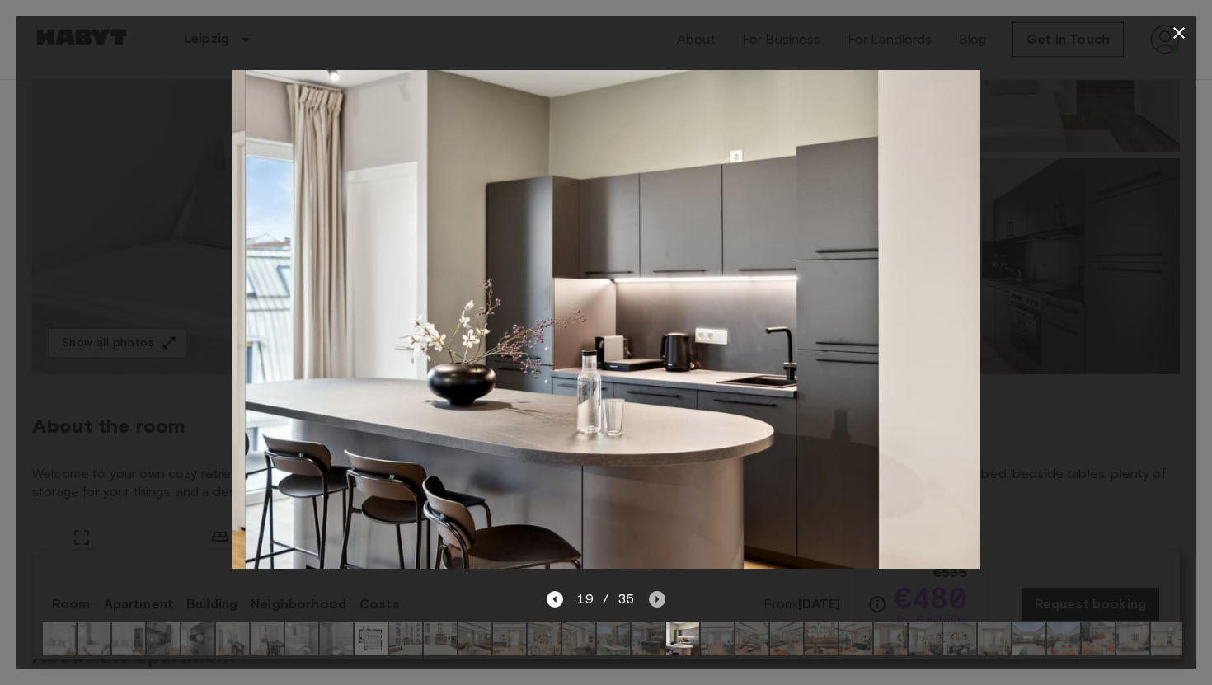
click at [661, 599] on icon "Next image" at bounding box center [657, 599] width 16 height 16
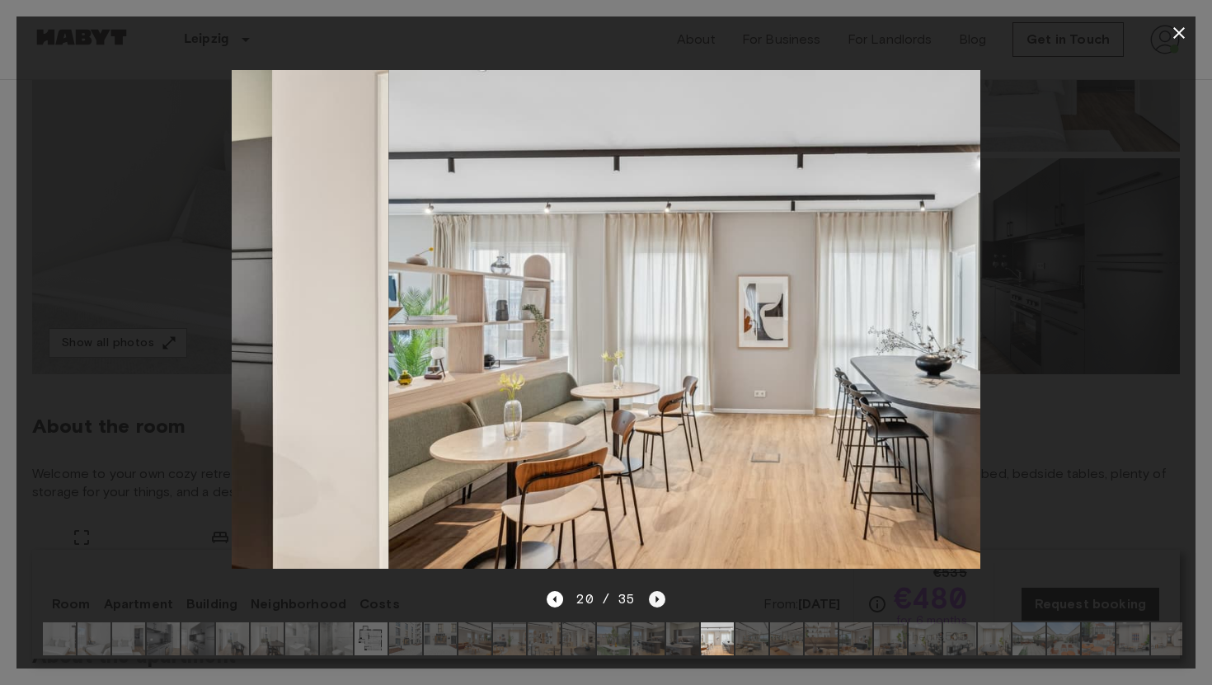
click at [661, 599] on icon "Next image" at bounding box center [657, 599] width 16 height 16
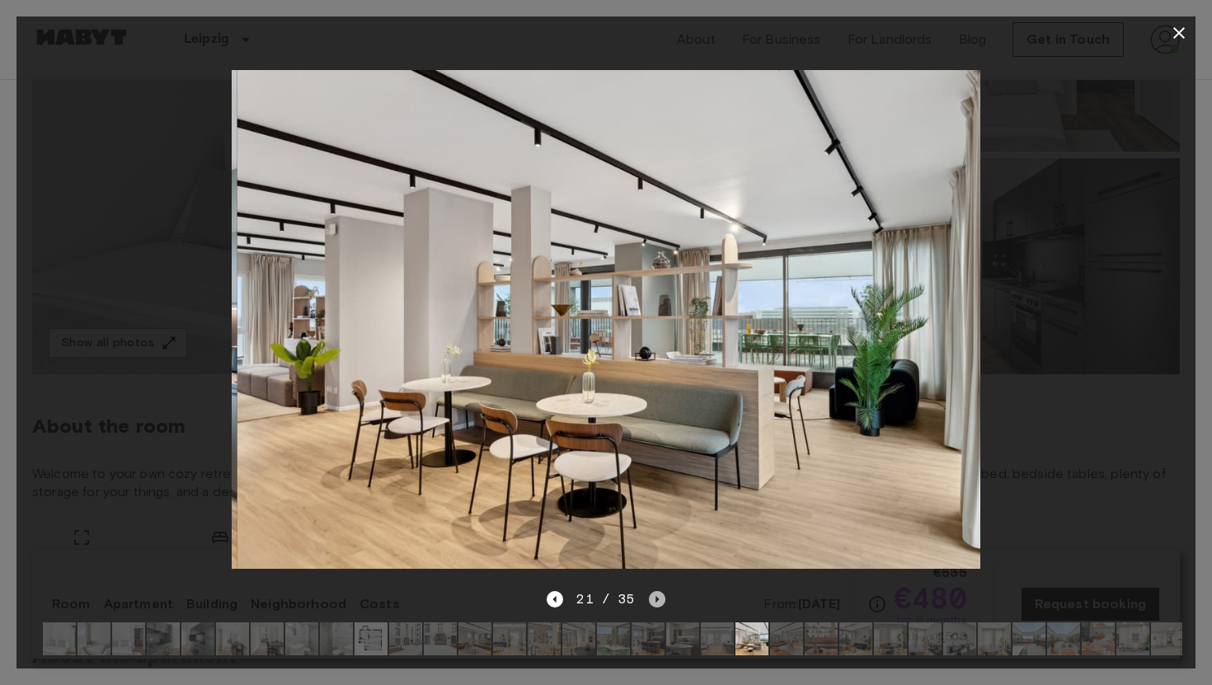
click at [661, 599] on icon "Next image" at bounding box center [657, 599] width 16 height 16
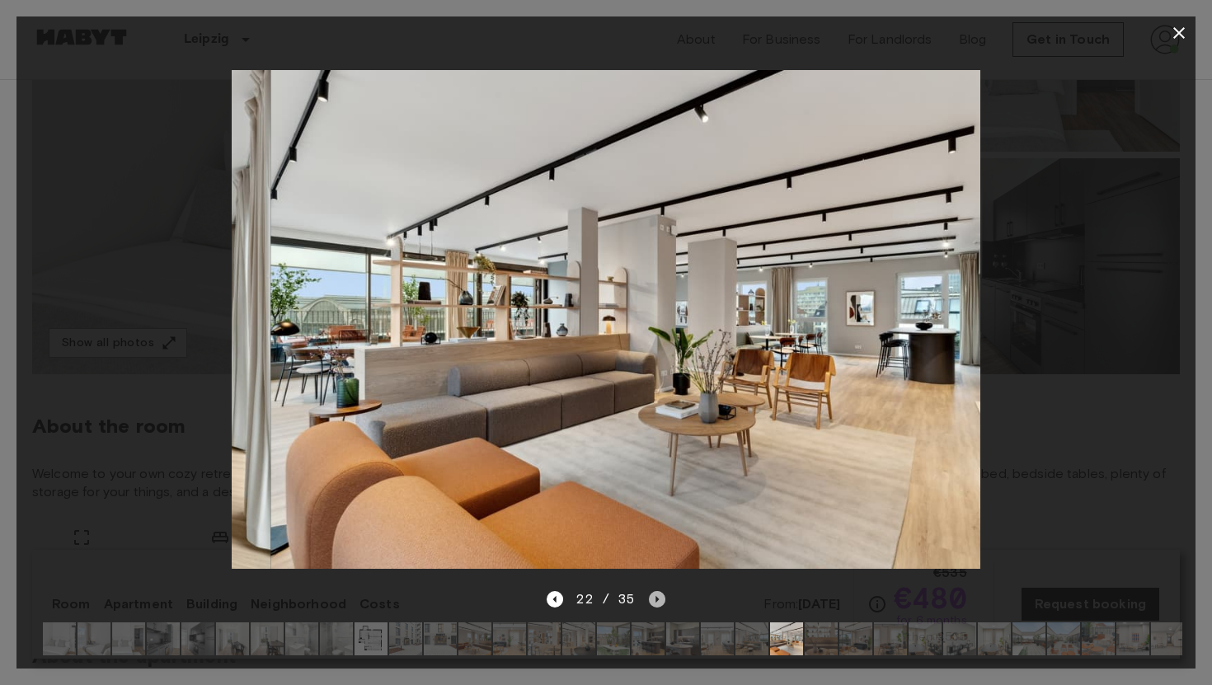
click at [662, 599] on icon "Next image" at bounding box center [657, 599] width 16 height 16
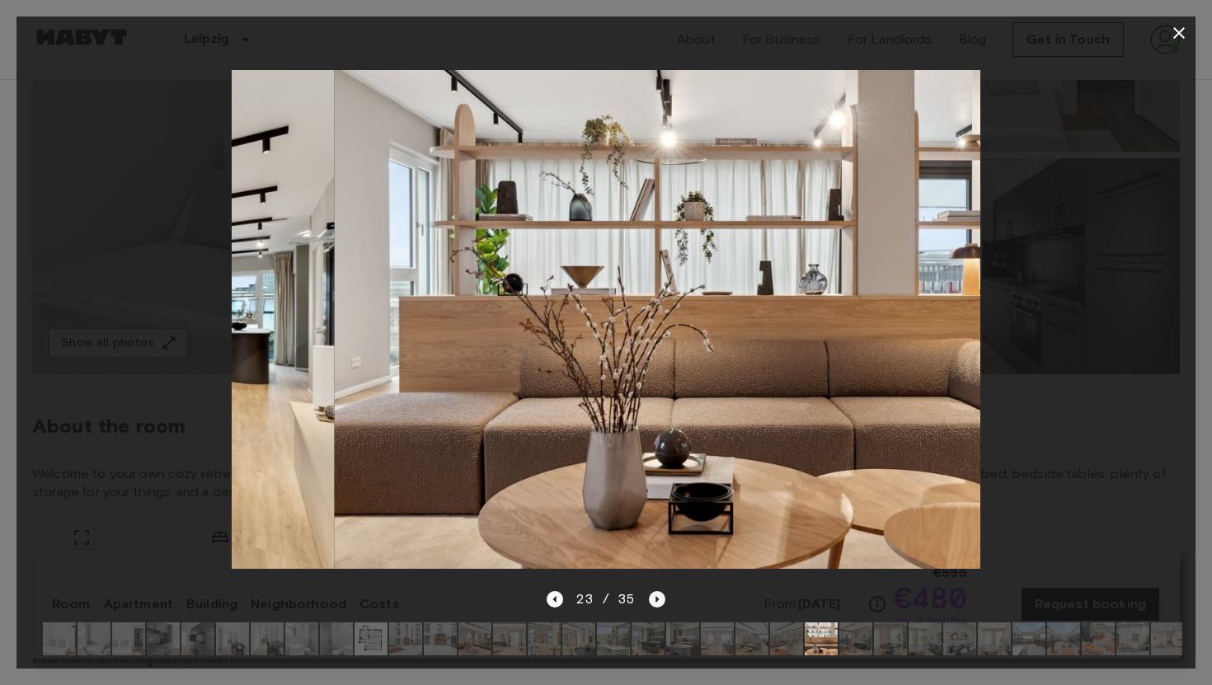
click at [662, 599] on icon "Next image" at bounding box center [657, 599] width 16 height 16
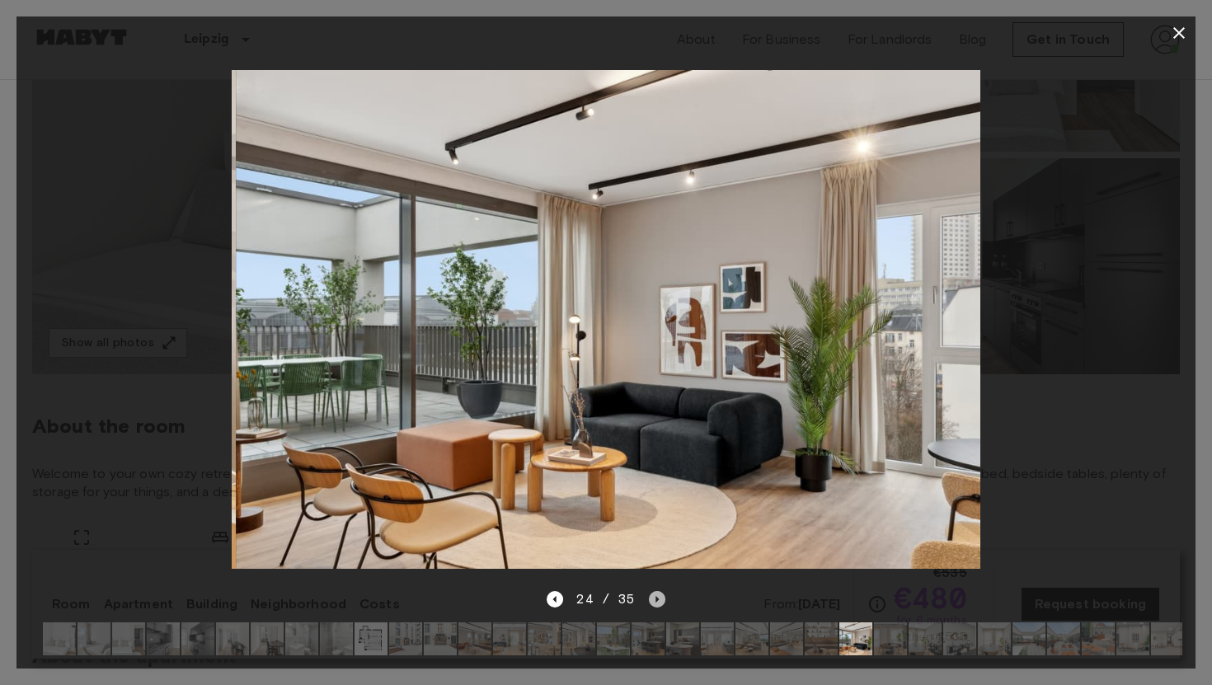
click at [662, 599] on icon "Next image" at bounding box center [657, 599] width 16 height 16
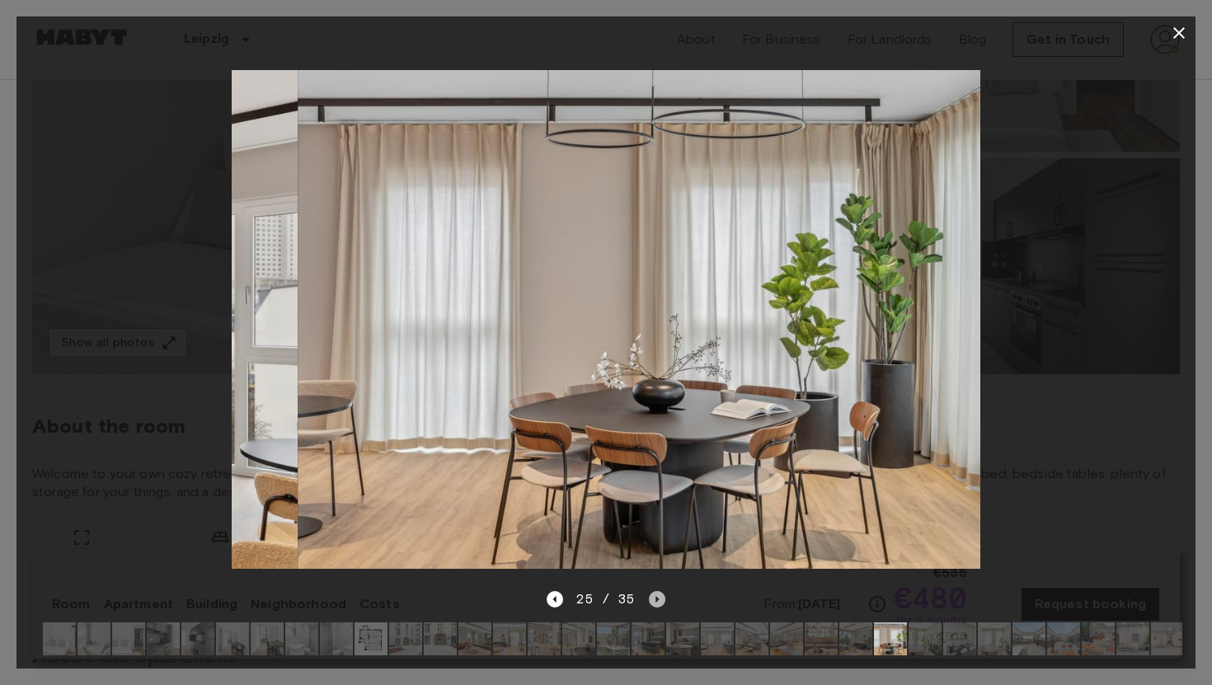
click at [663, 599] on icon "Next image" at bounding box center [657, 599] width 16 height 16
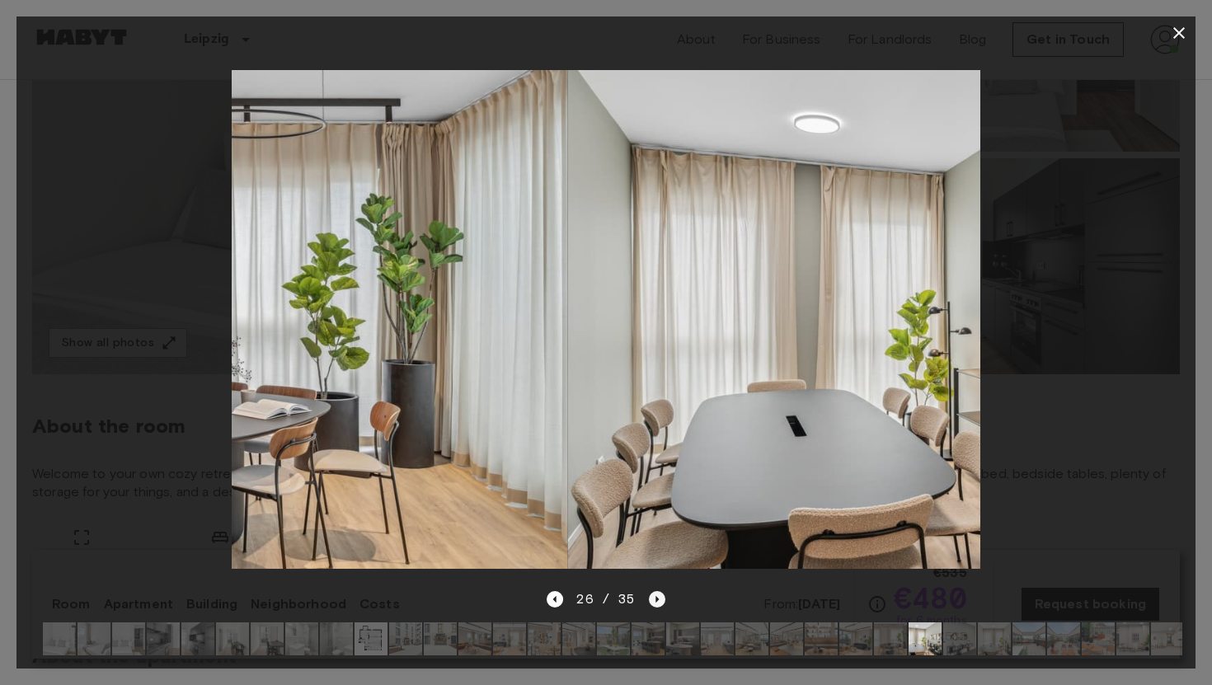
click at [663, 599] on icon "Next image" at bounding box center [657, 599] width 16 height 16
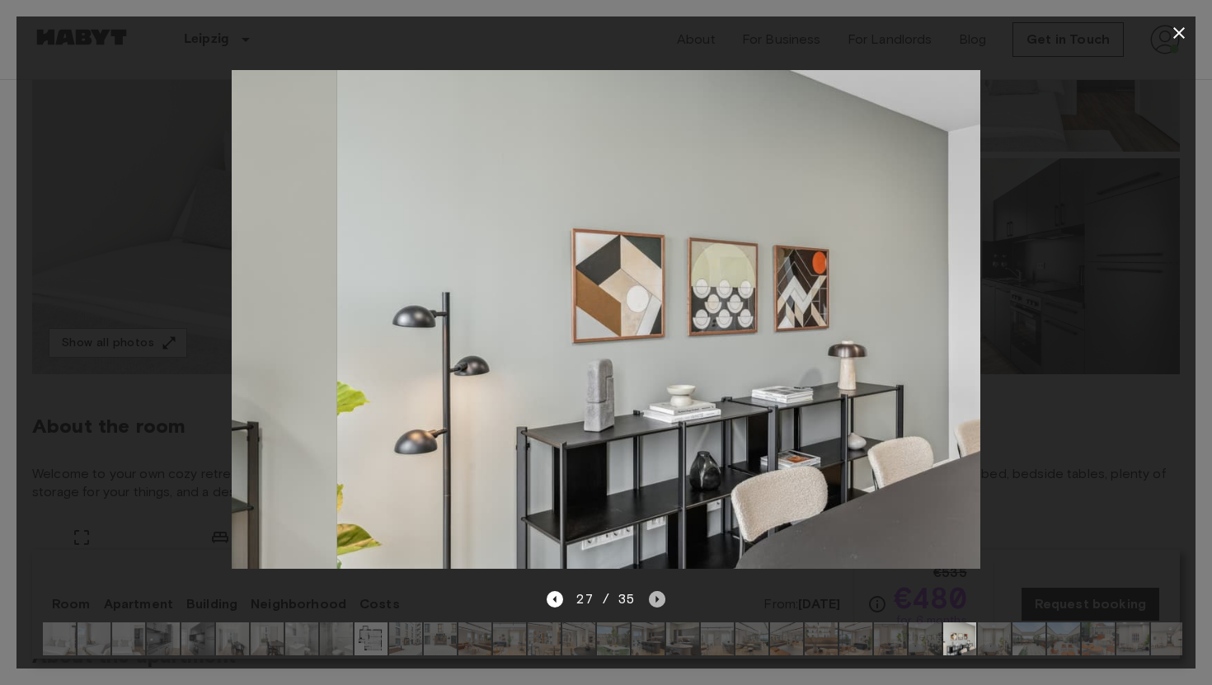
click at [663, 599] on icon "Next image" at bounding box center [657, 599] width 16 height 16
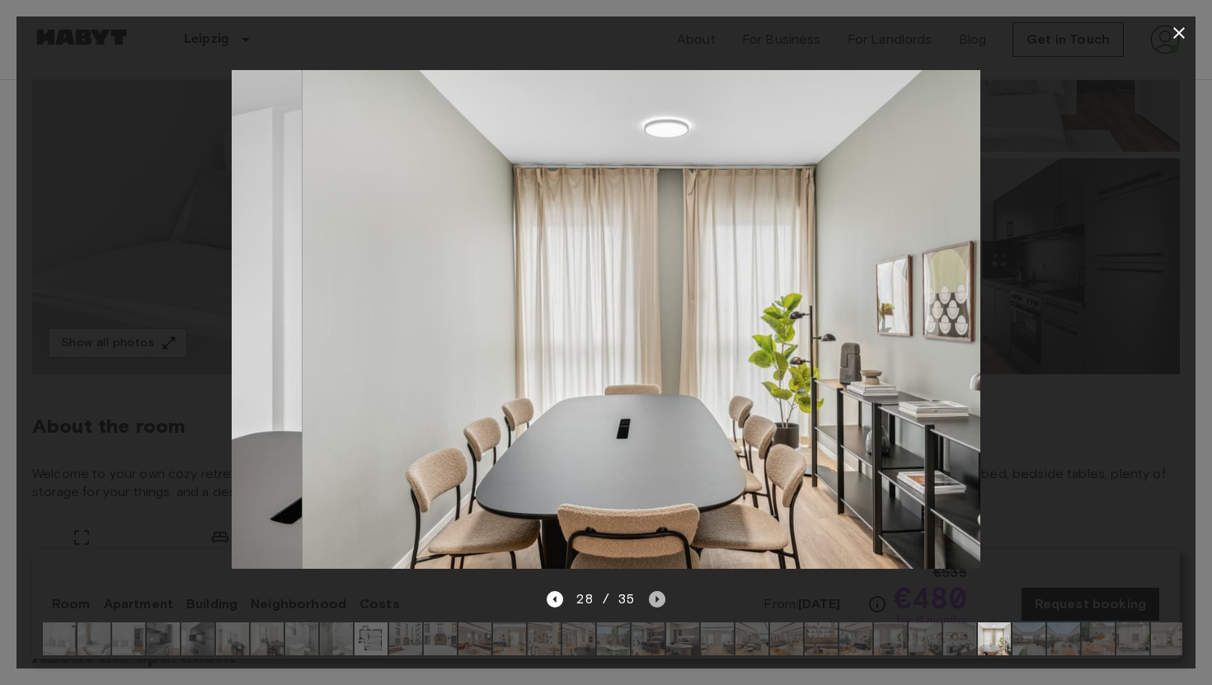
click at [663, 599] on icon "Next image" at bounding box center [657, 599] width 16 height 16
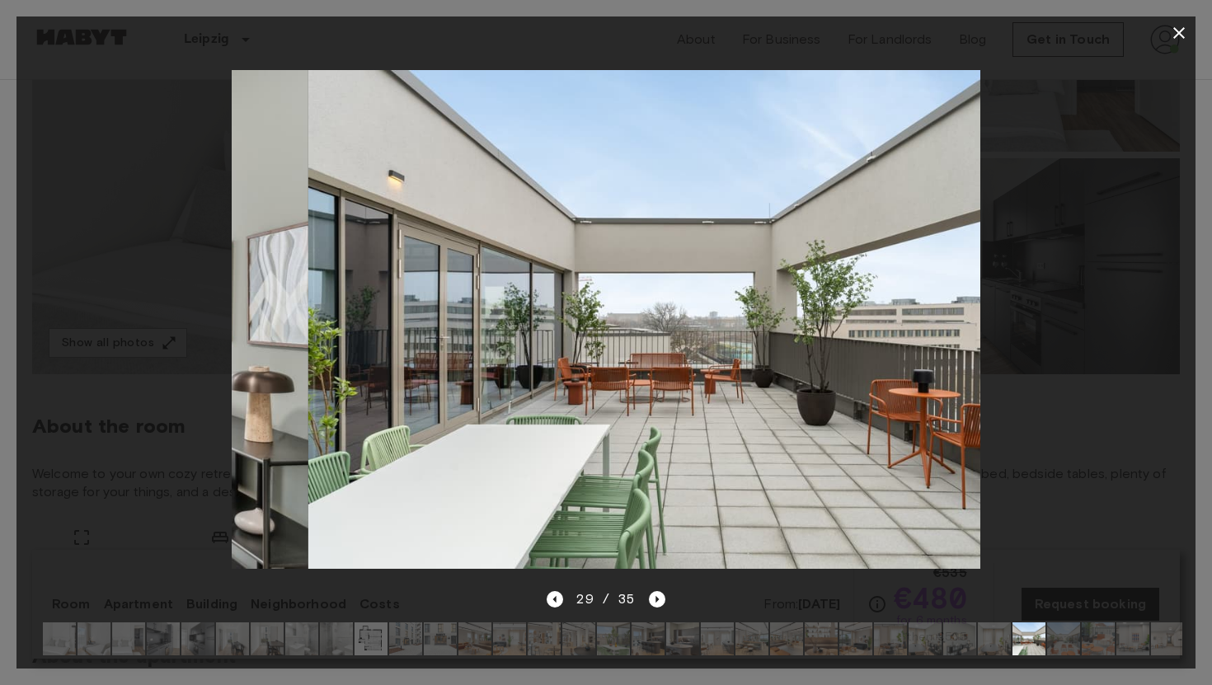
click at [664, 600] on div "29 / 35" at bounding box center [605, 629] width 1179 height 79
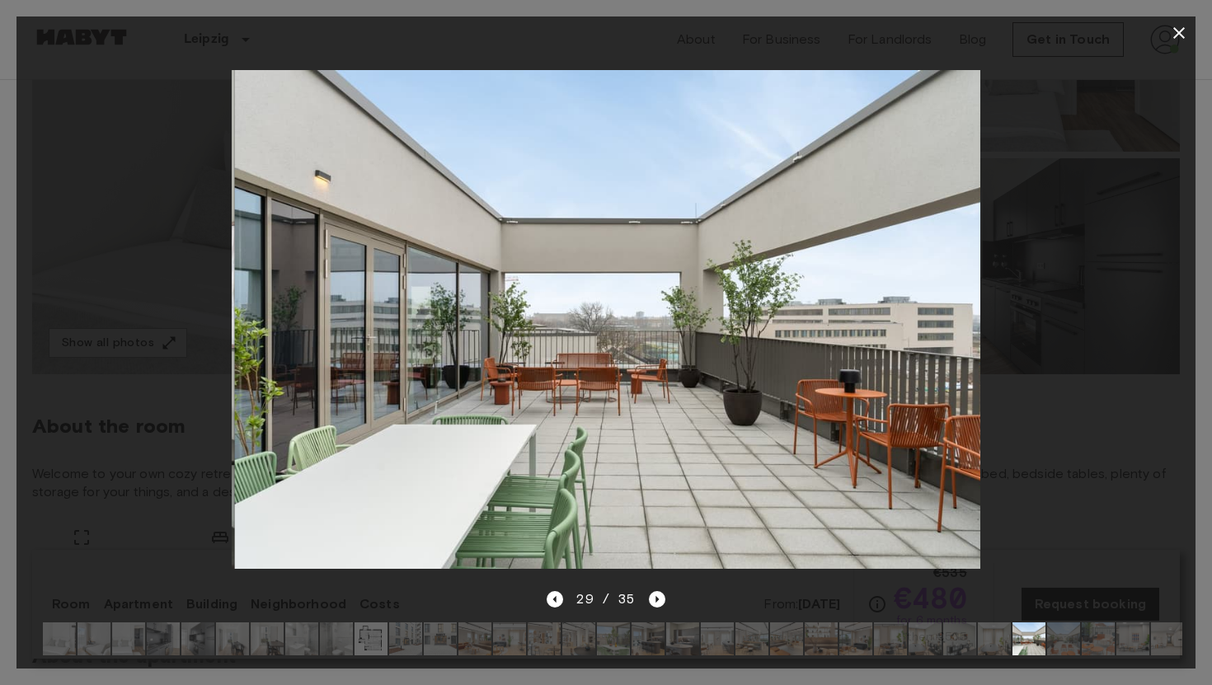
click at [665, 600] on div "29 / 35" at bounding box center [605, 629] width 1179 height 79
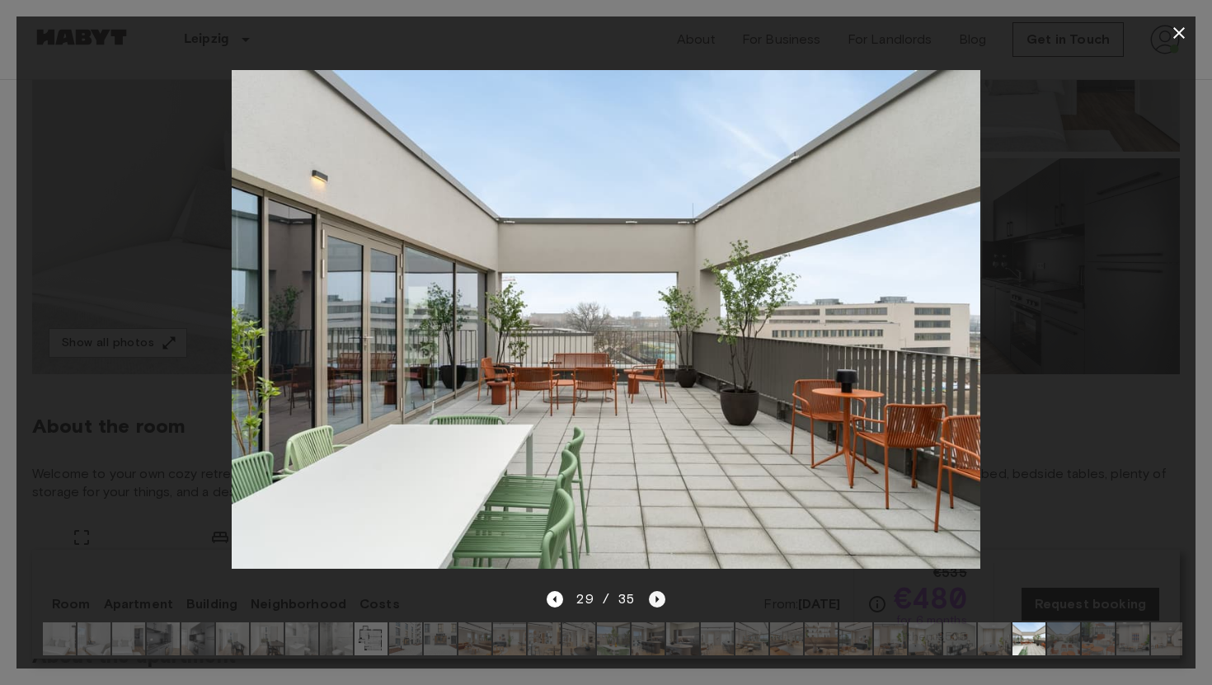
click at [659, 597] on icon "Next image" at bounding box center [657, 599] width 16 height 16
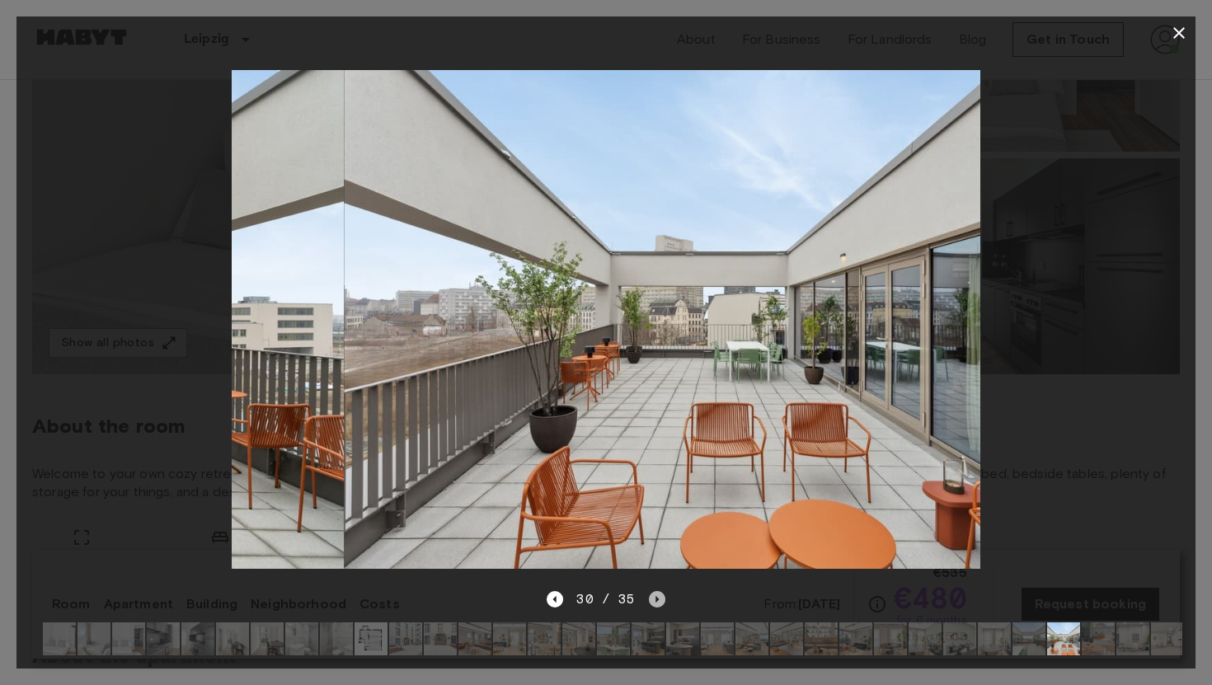
click at [659, 597] on icon "Next image" at bounding box center [657, 599] width 16 height 16
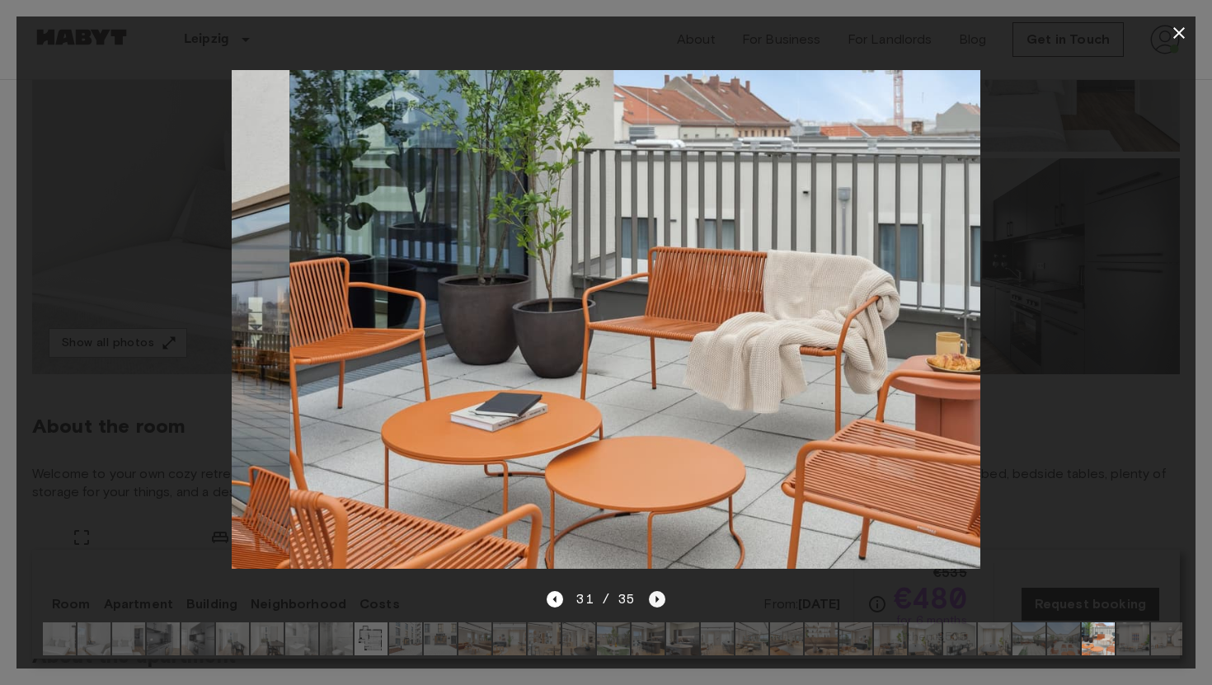
click at [659, 597] on icon "Next image" at bounding box center [657, 599] width 16 height 16
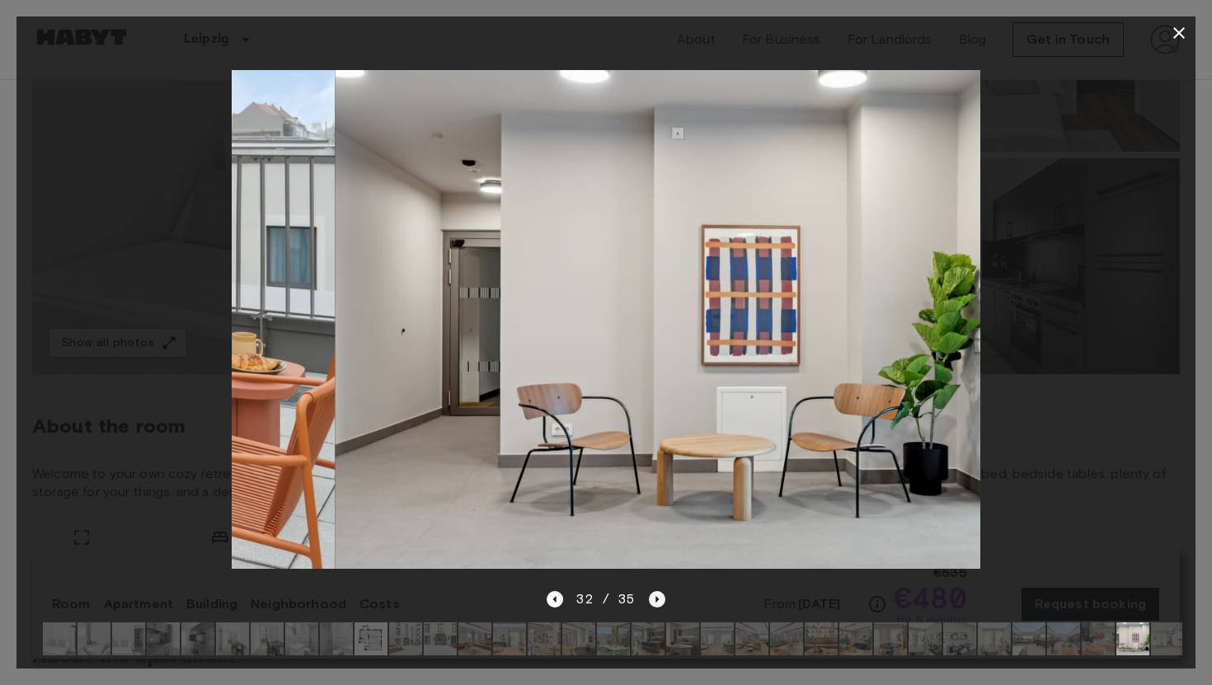
click at [660, 597] on icon "Next image" at bounding box center [657, 599] width 16 height 16
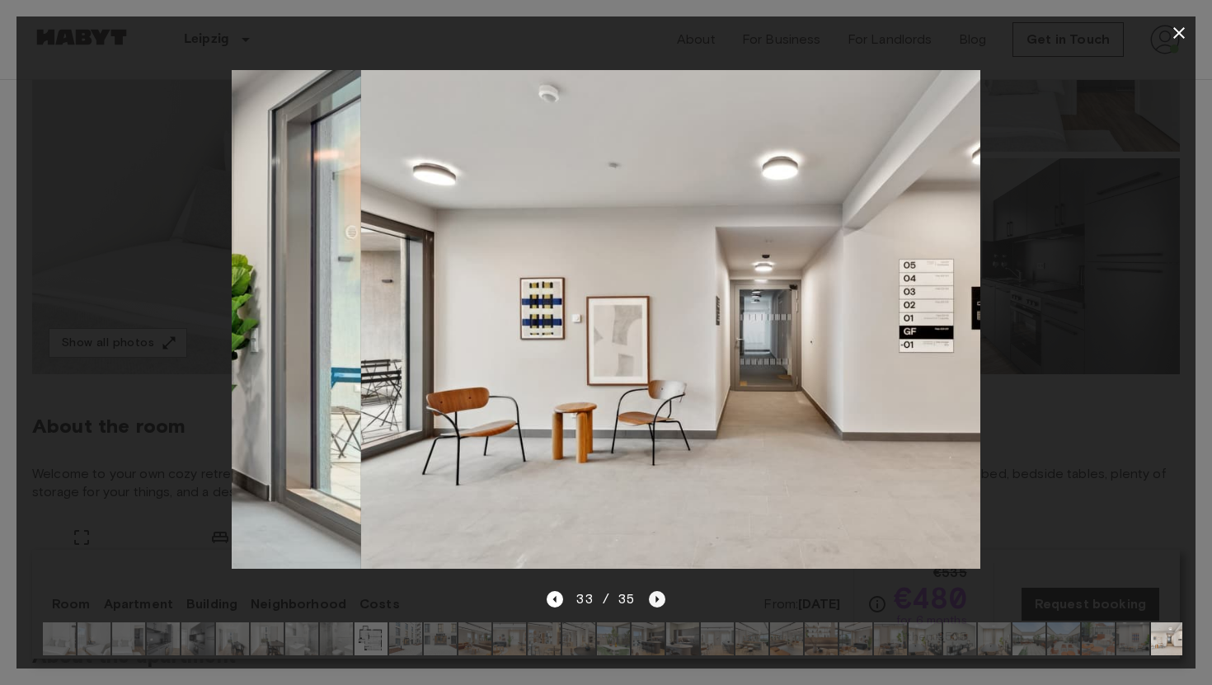
click at [662, 597] on icon "Next image" at bounding box center [657, 599] width 16 height 16
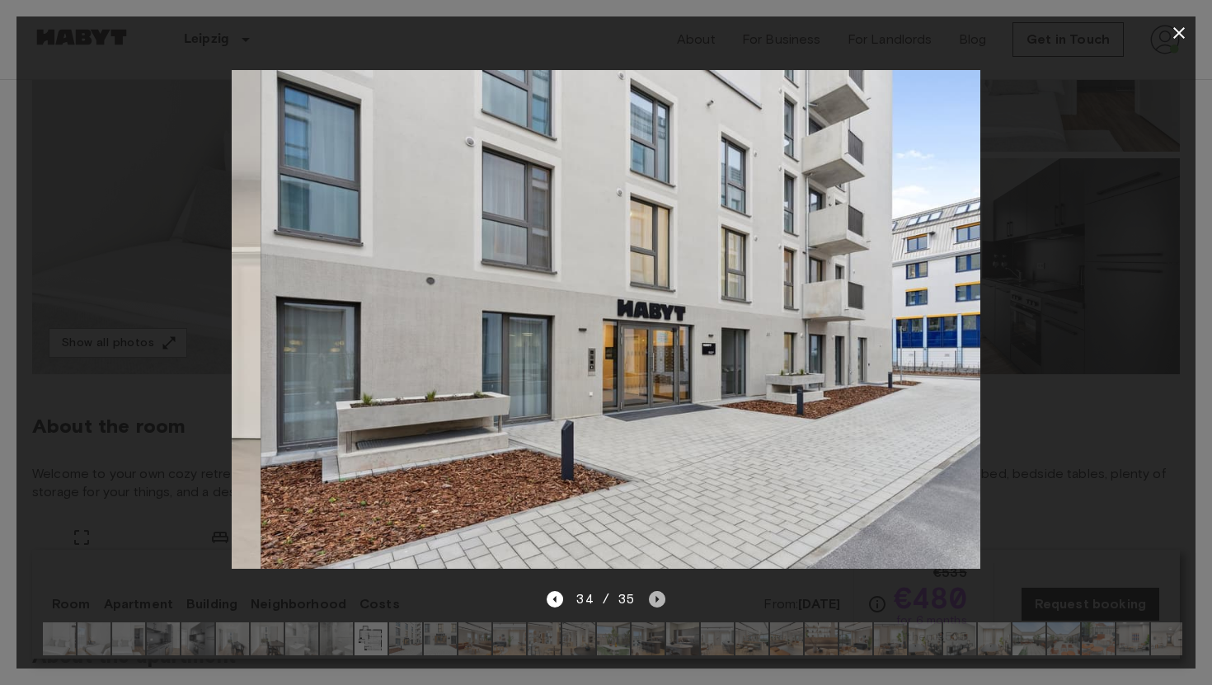
click at [662, 597] on icon "Next image" at bounding box center [657, 599] width 16 height 16
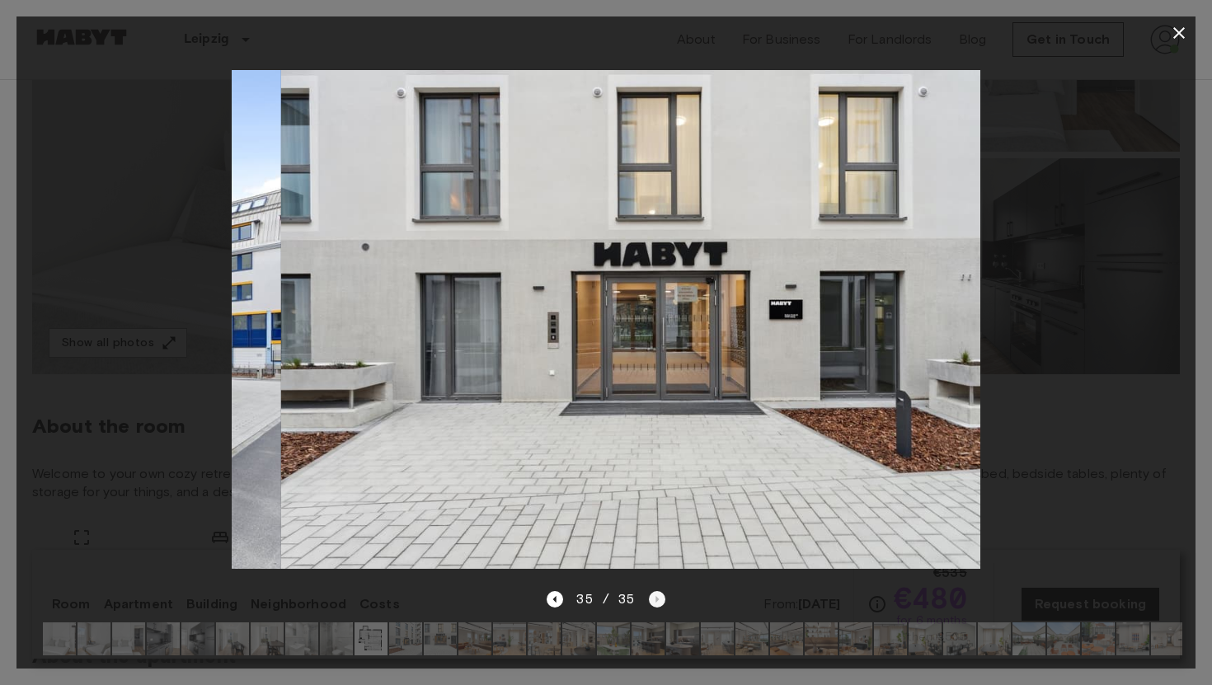
click at [662, 597] on div "35 / 35" at bounding box center [606, 600] width 118 height 20
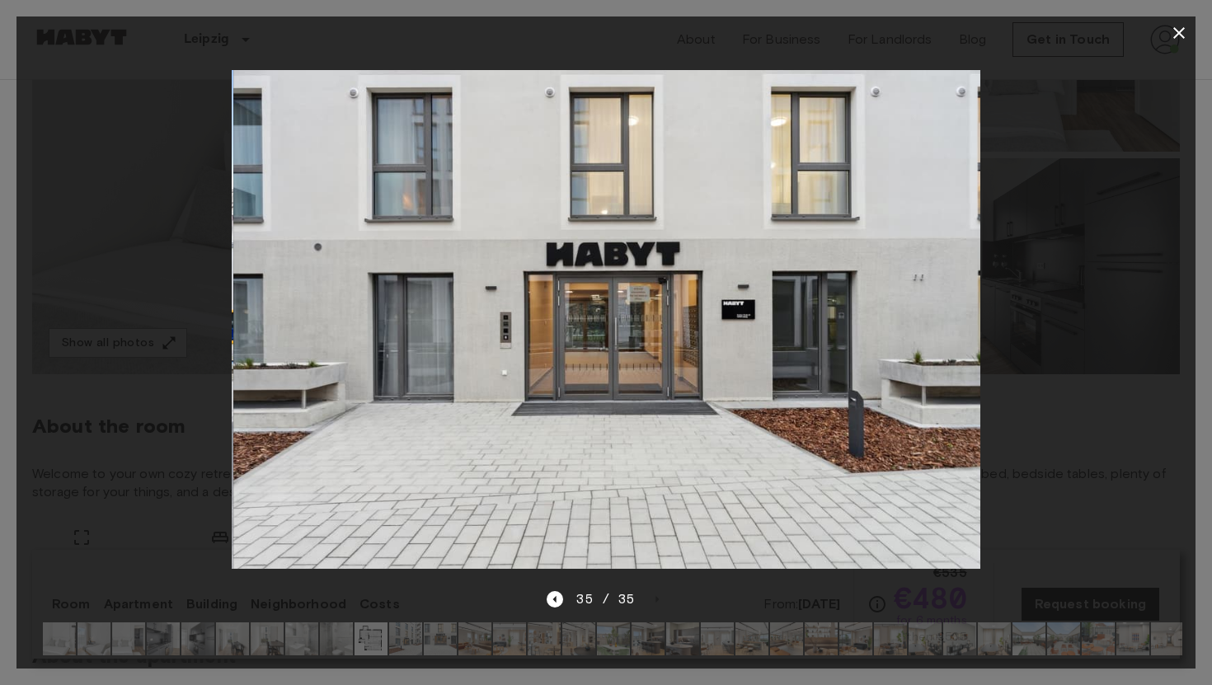
click at [664, 597] on div "35 / 35" at bounding box center [605, 629] width 1179 height 79
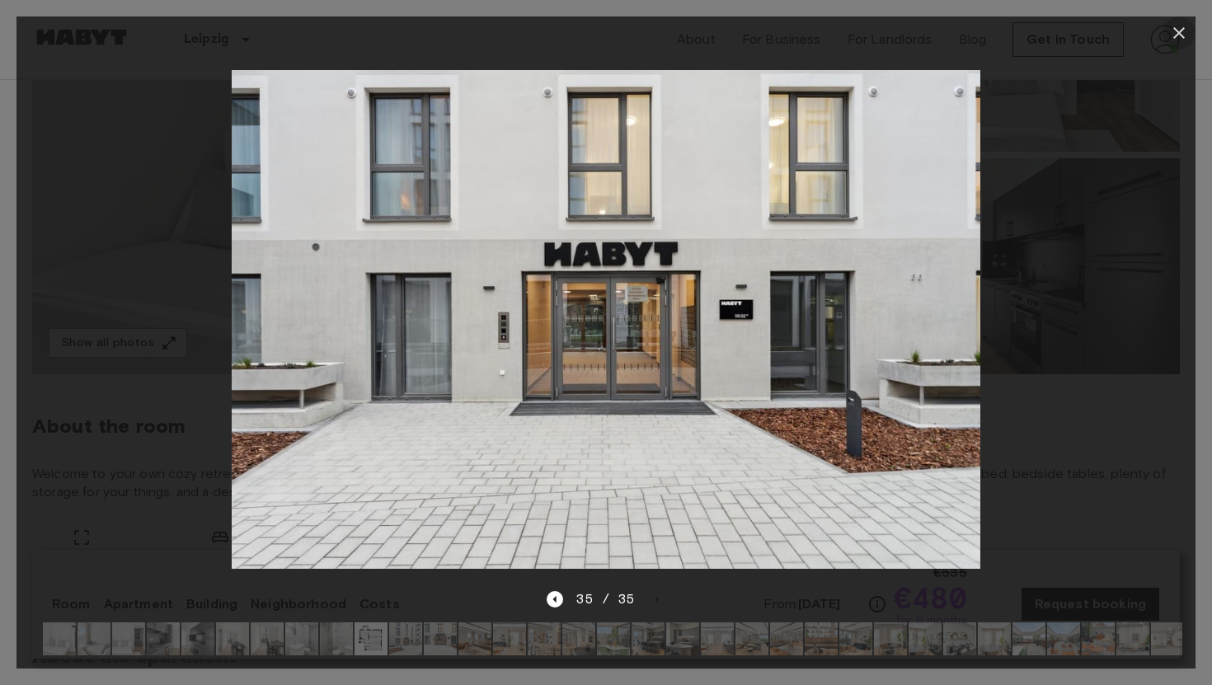
click at [1183, 32] on icon "button" at bounding box center [1180, 33] width 20 height 20
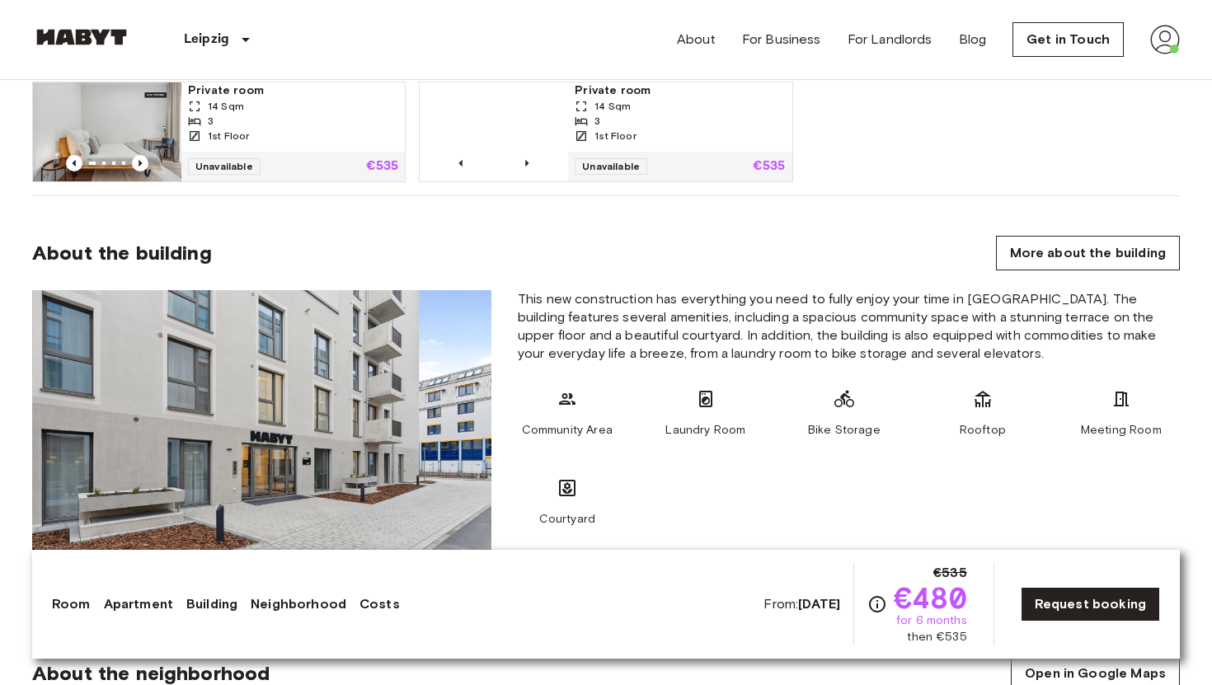
scroll to position [1340, 0]
